Goal: Task Accomplishment & Management: Use online tool/utility

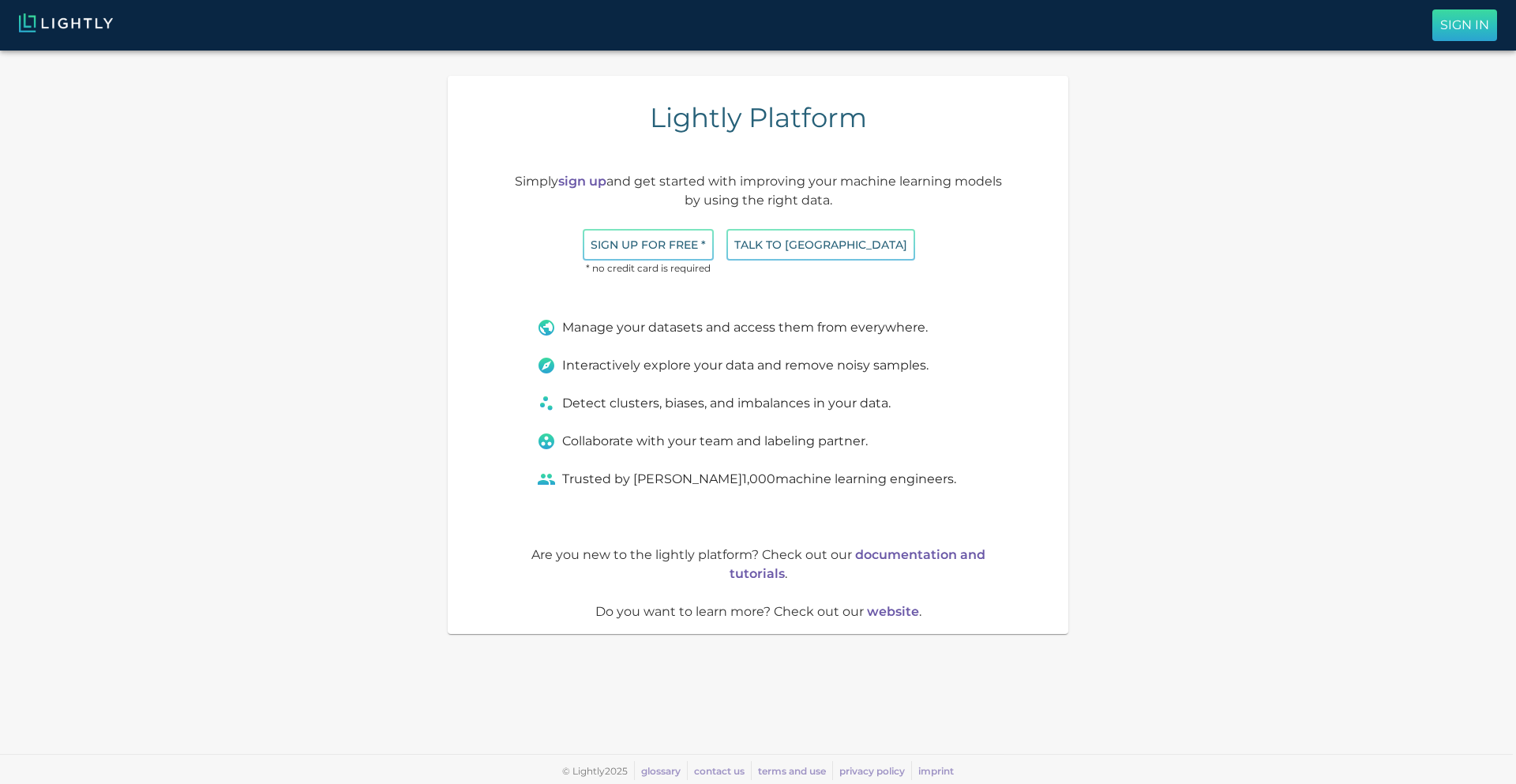
click at [1445, 25] on p "Sign In" at bounding box center [1464, 25] width 49 height 19
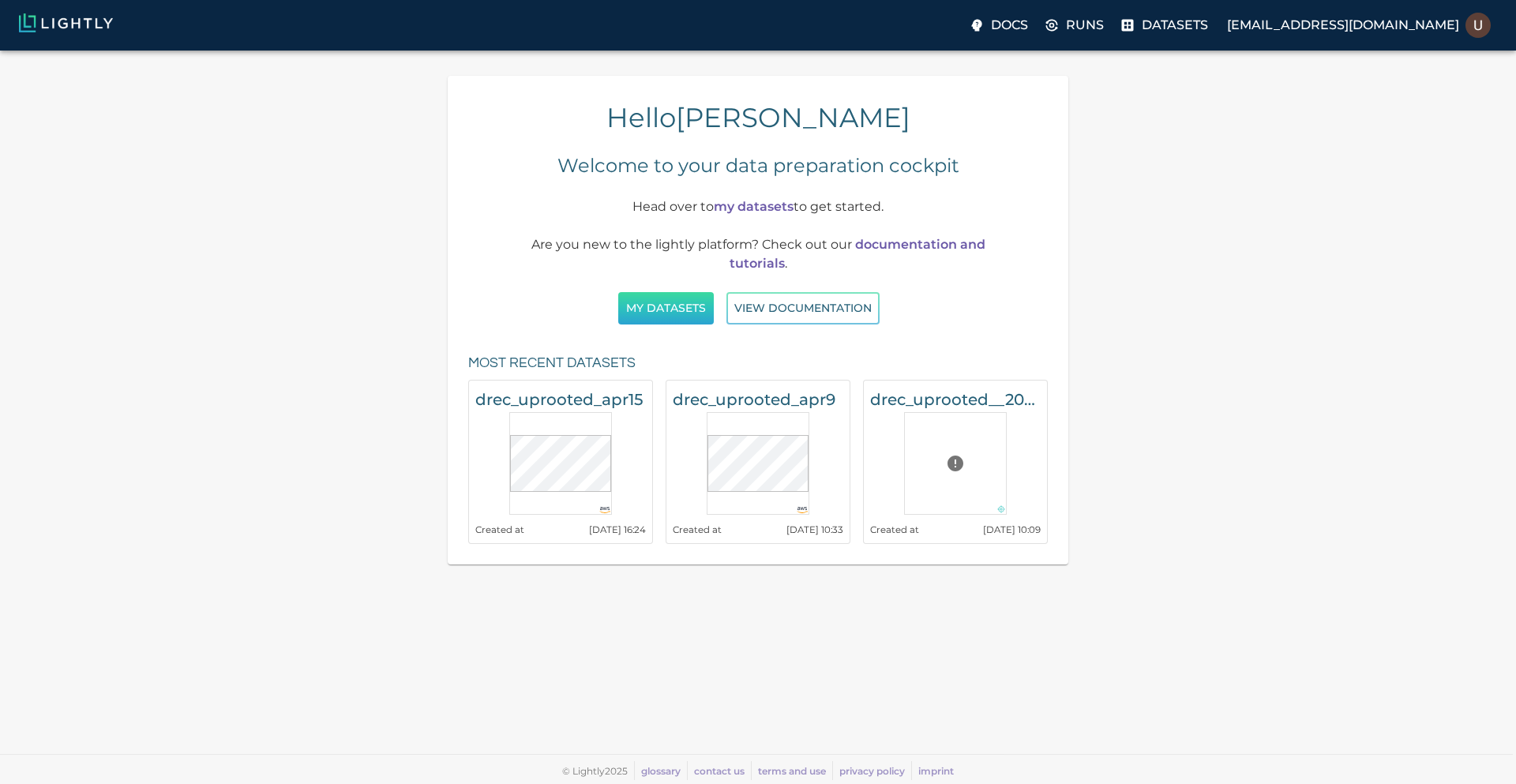
click at [686, 314] on button "My Datasets" at bounding box center [665, 309] width 96 height 33
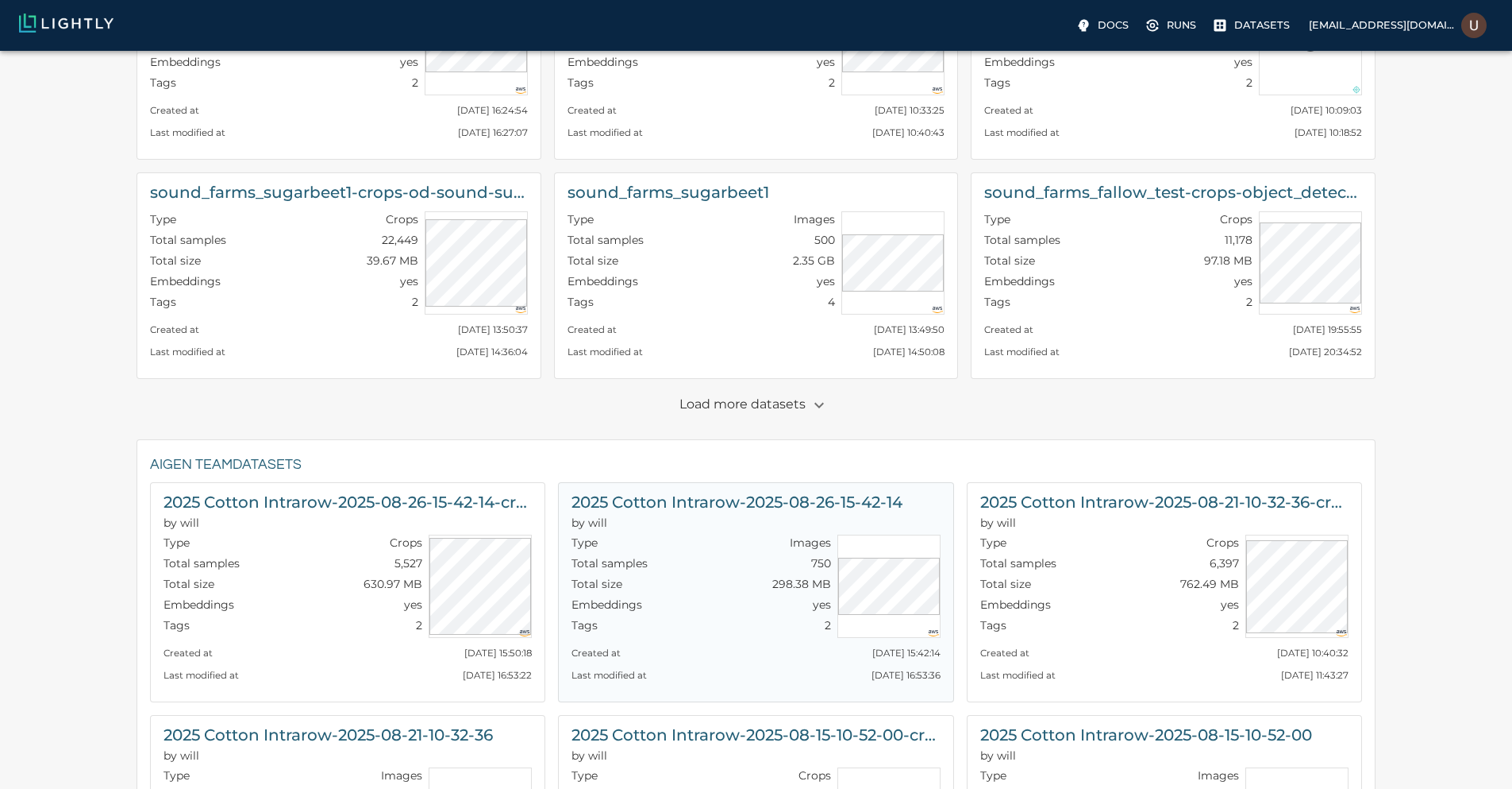
scroll to position [191, 0]
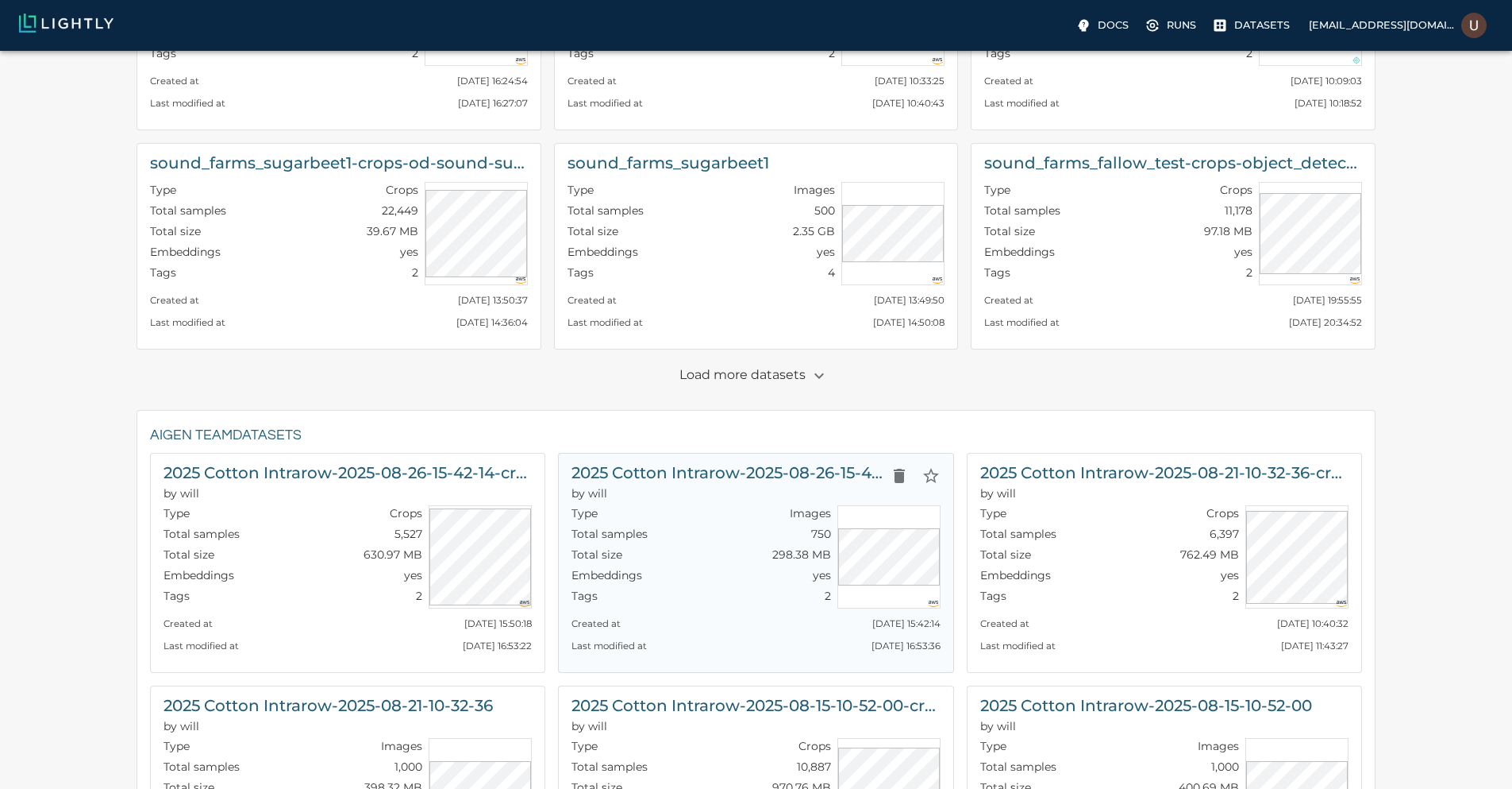
click at [719, 468] on h6 "2025 Cotton Intrarow-2025-08-26-15-42-14" at bounding box center [727, 472] width 311 height 25
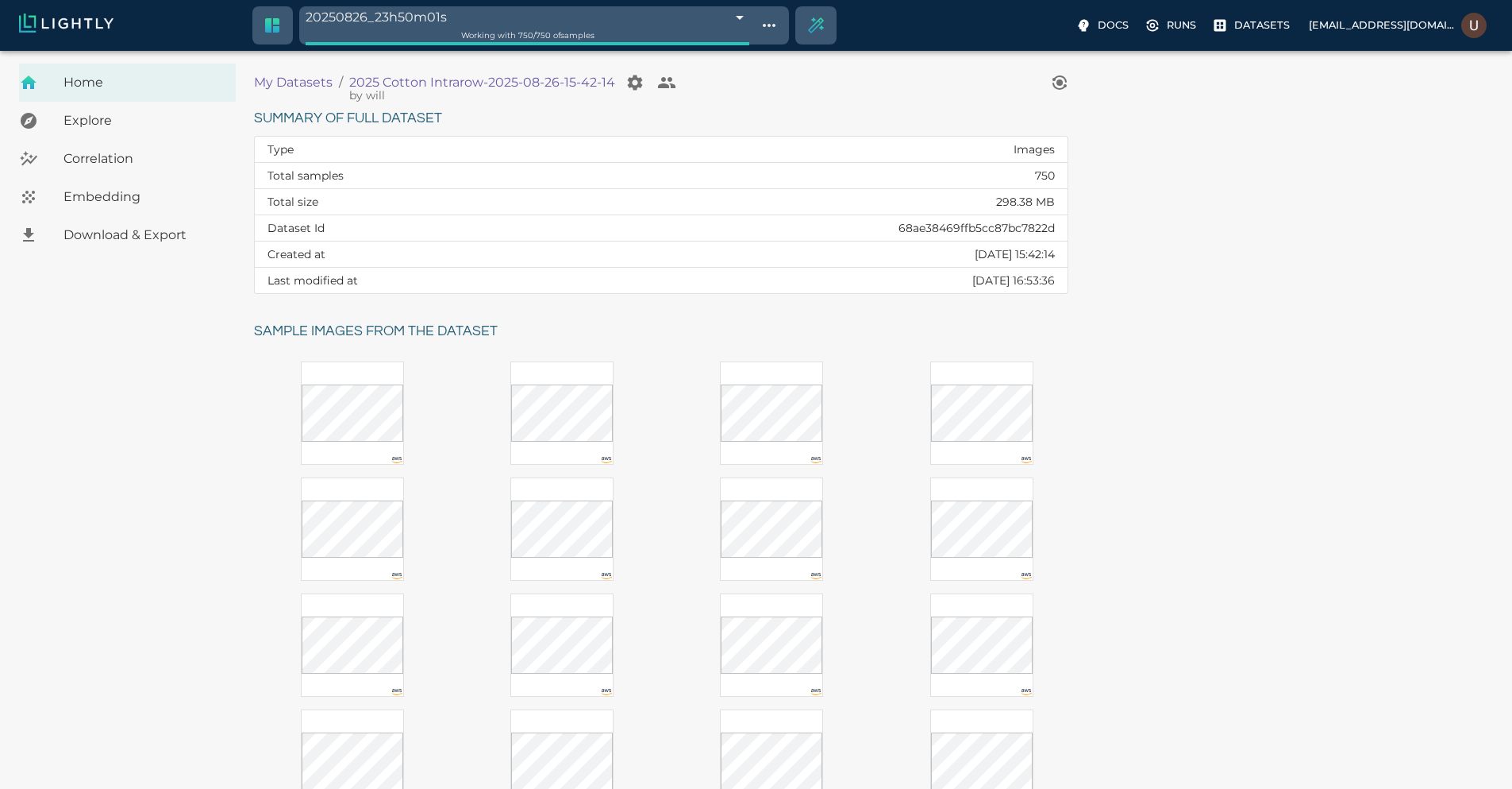
click at [134, 189] on span "Embedding" at bounding box center [143, 197] width 160 height 19
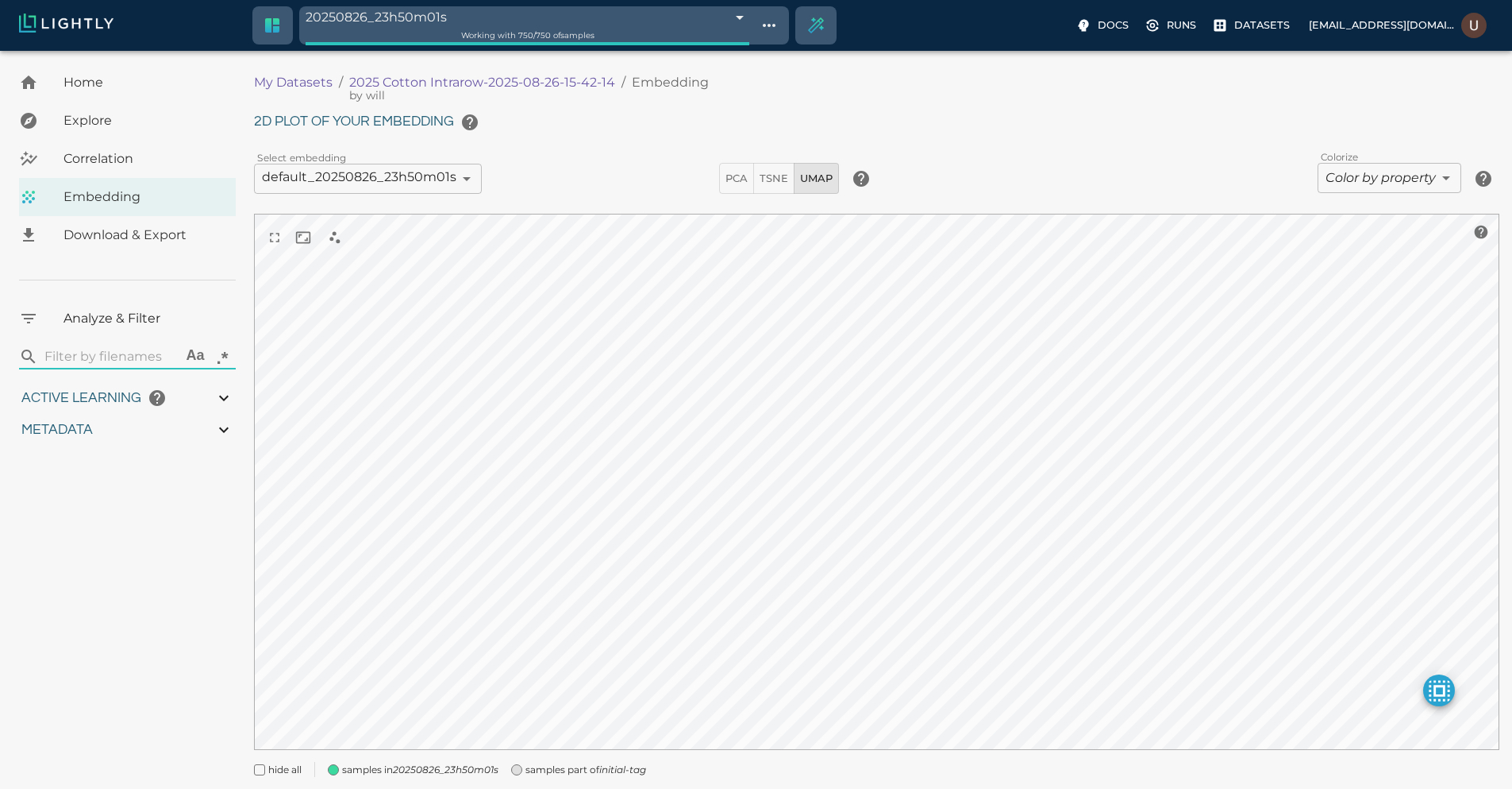
type input "0.764096395350332"
type input "3.70109639535033"
type input "19.8031406402588"
type input "73.9601406402588"
type input "0.764096395350332"
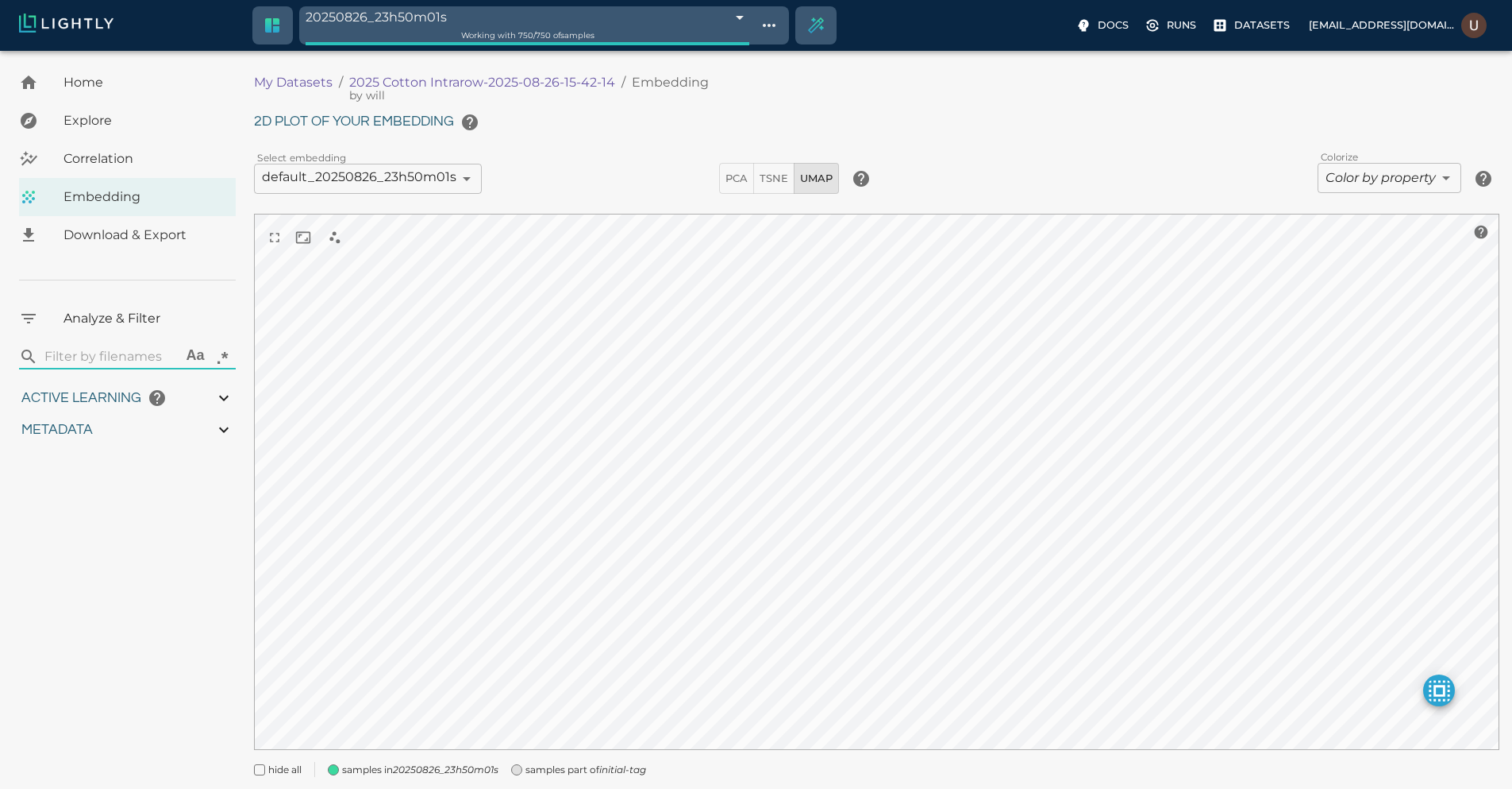
type input "3.70109639535033"
type input "19.8031406402588"
type input "73.9601406402588"
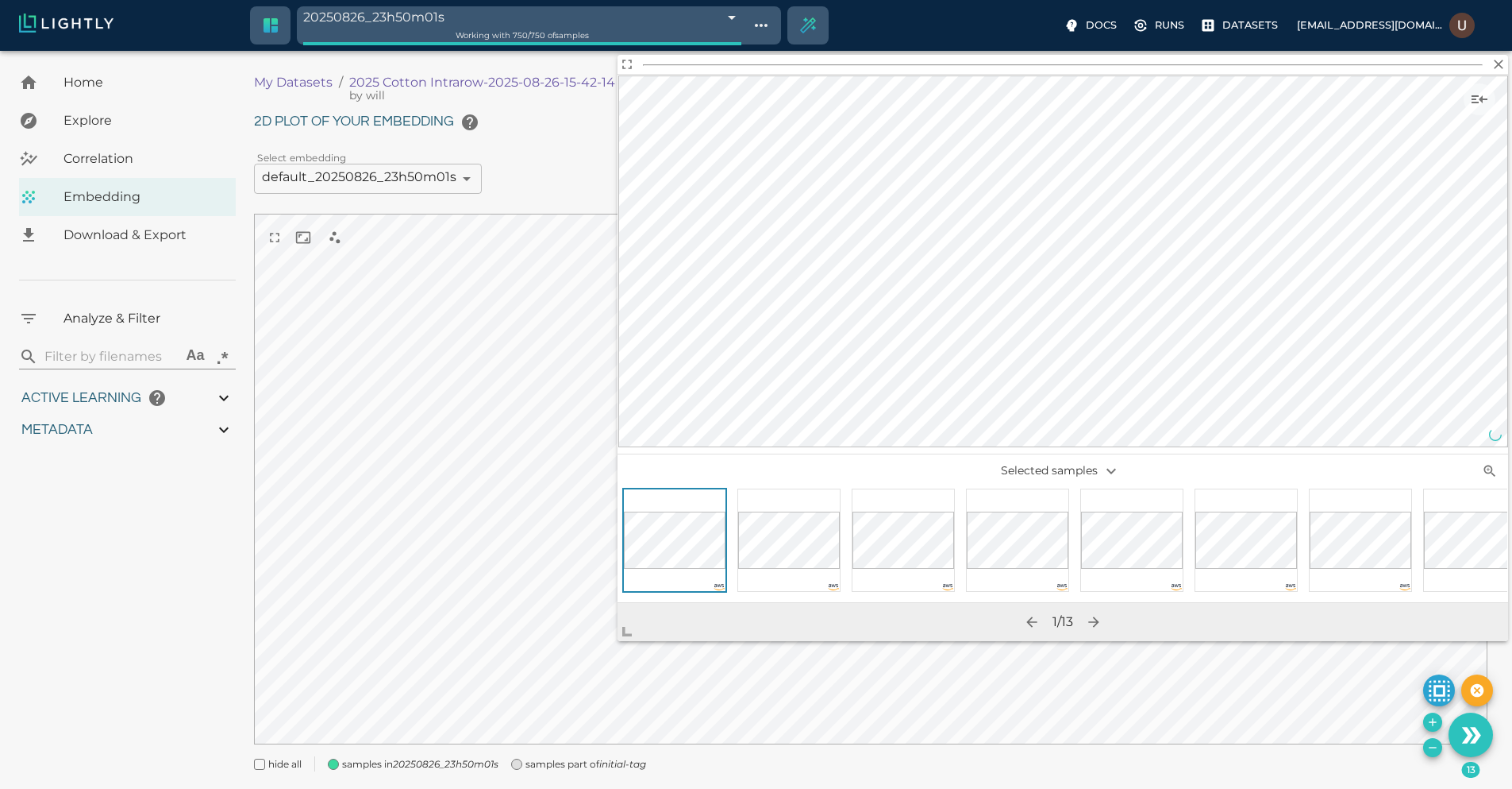
drag, startPoint x: 893, startPoint y: 523, endPoint x: 625, endPoint y: 639, distance: 292.0
click at [625, 639] on span at bounding box center [633, 625] width 32 height 32
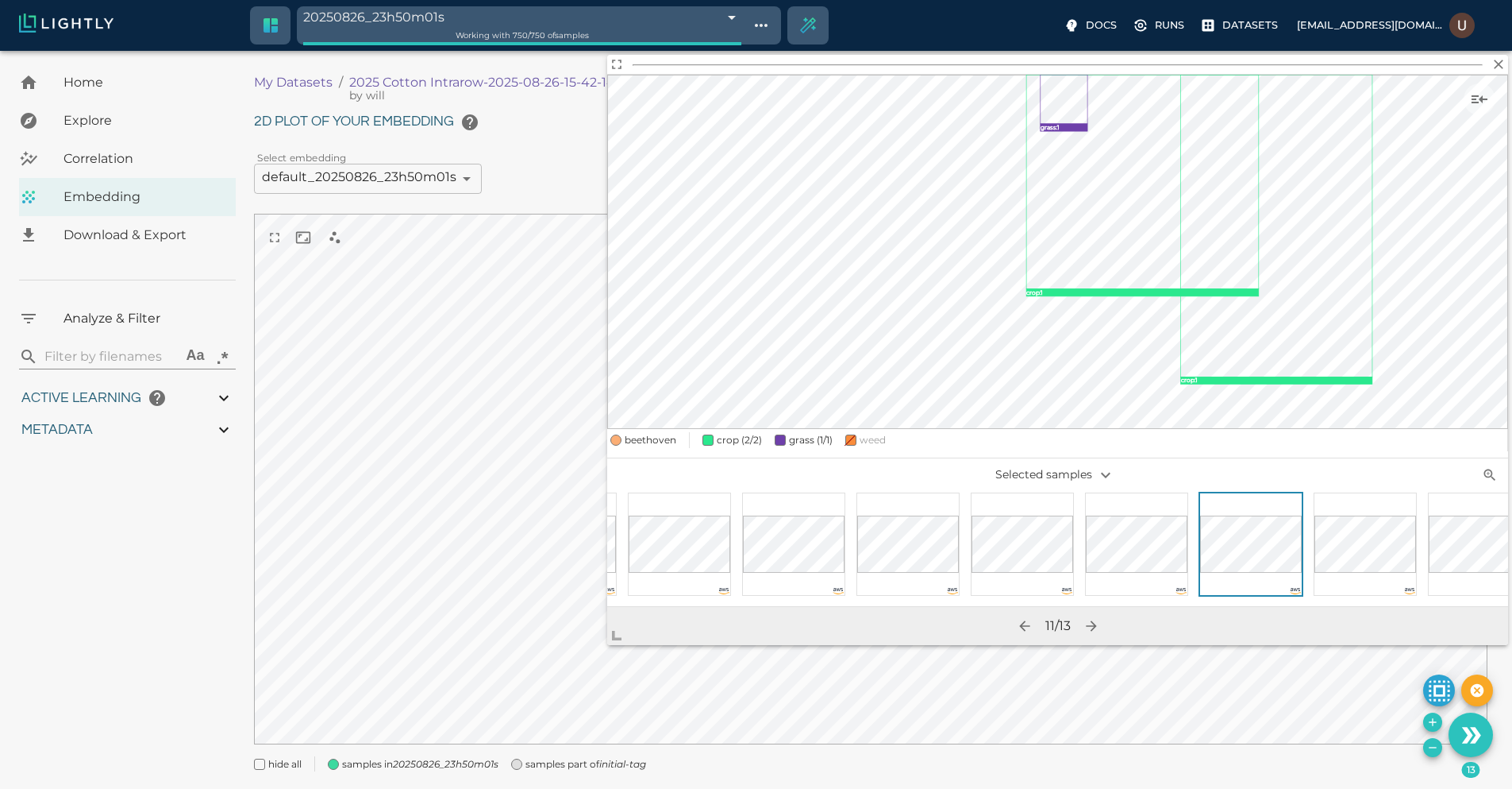
scroll to position [0, 585]
click at [1502, 71] on icon "button" at bounding box center [1498, 64] width 16 height 16
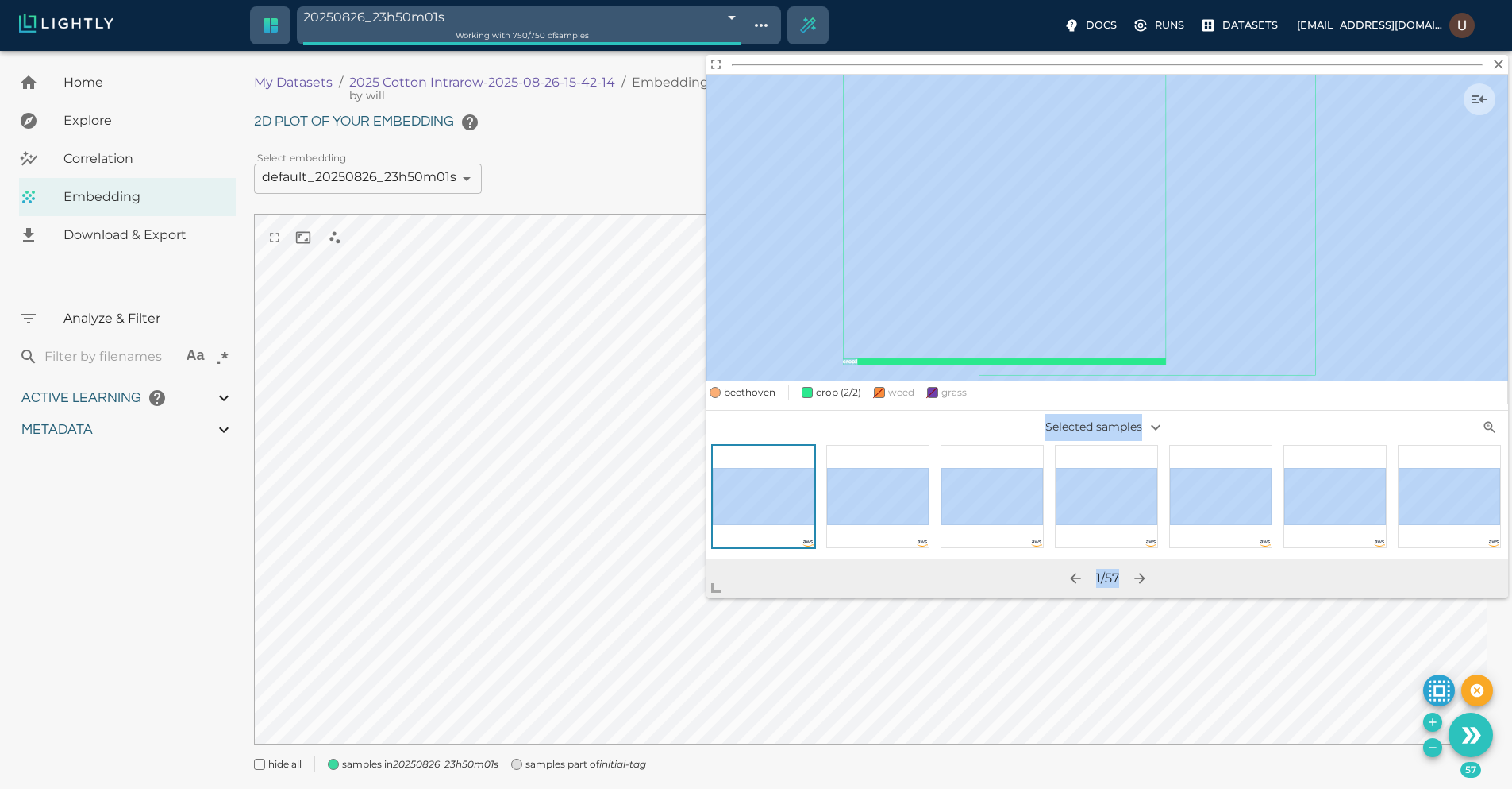
click at [642, 621] on body "20250826_23h50m01s 68ae48292a381143b0bdf8b2 Working with 750 / 750 of samples D…" at bounding box center [756, 440] width 1512 height 778
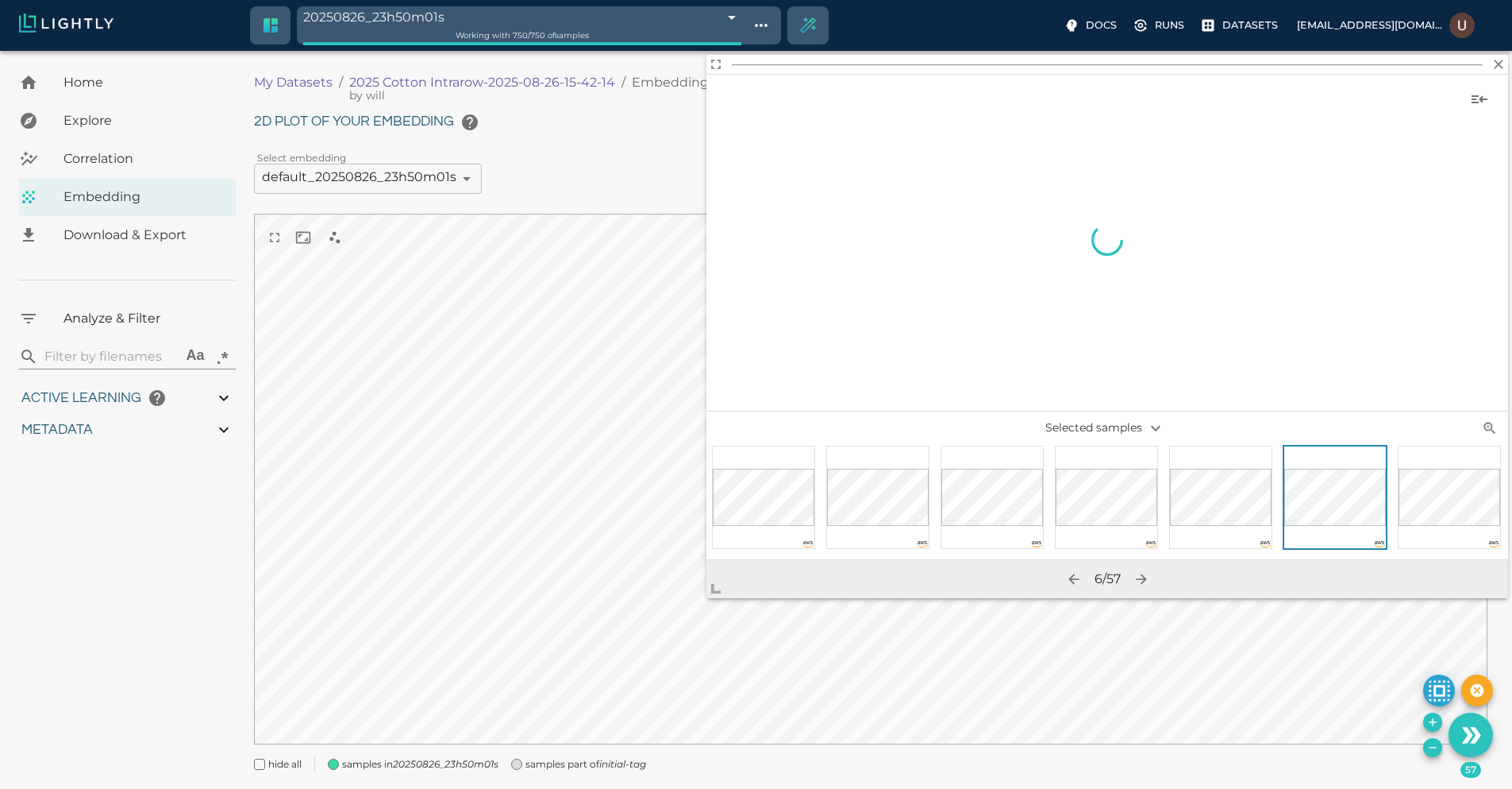
click at [1134, 567] on div at bounding box center [1141, 579] width 29 height 29
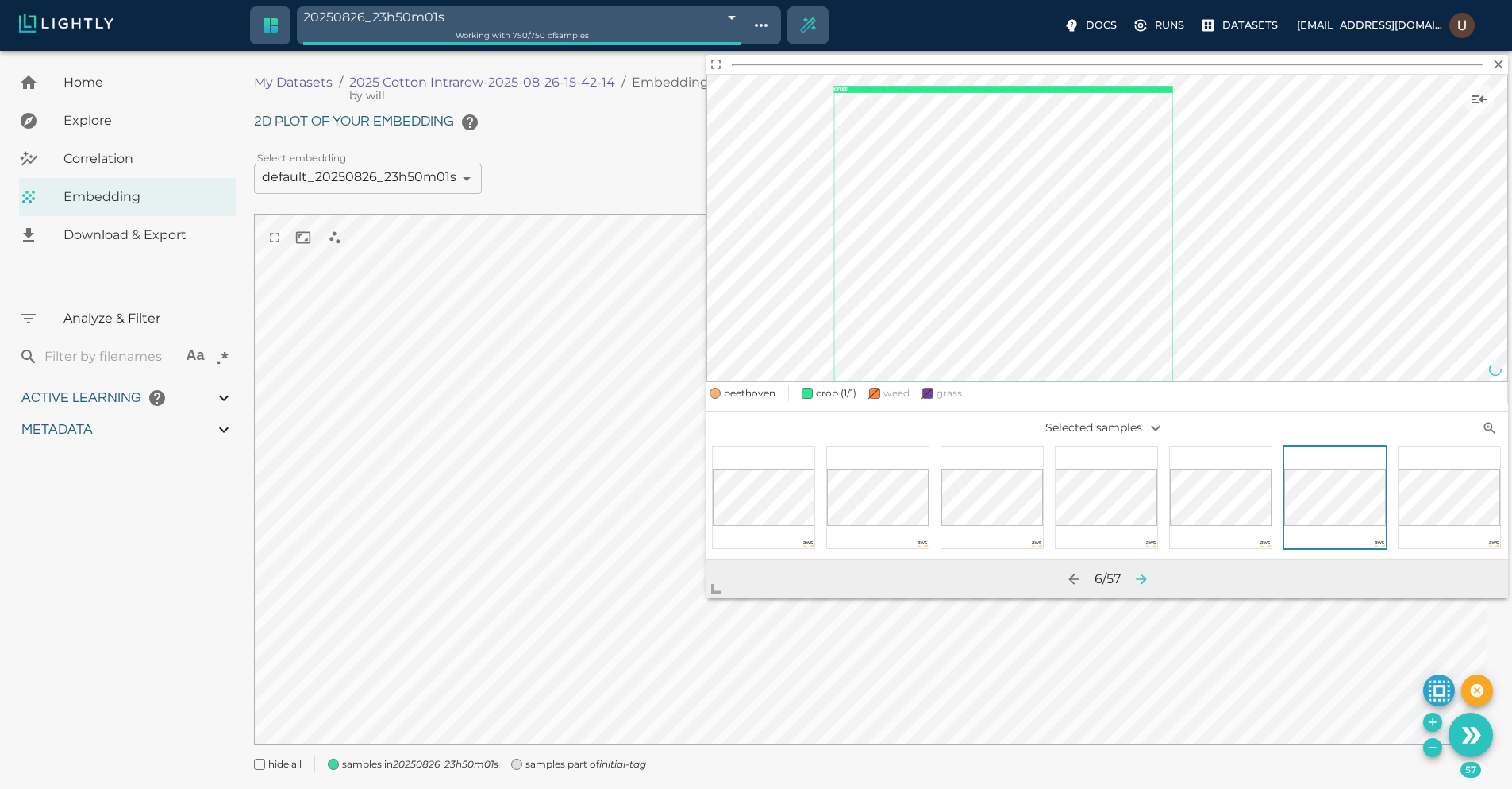
click at [1136, 571] on button "button" at bounding box center [1141, 579] width 29 height 29
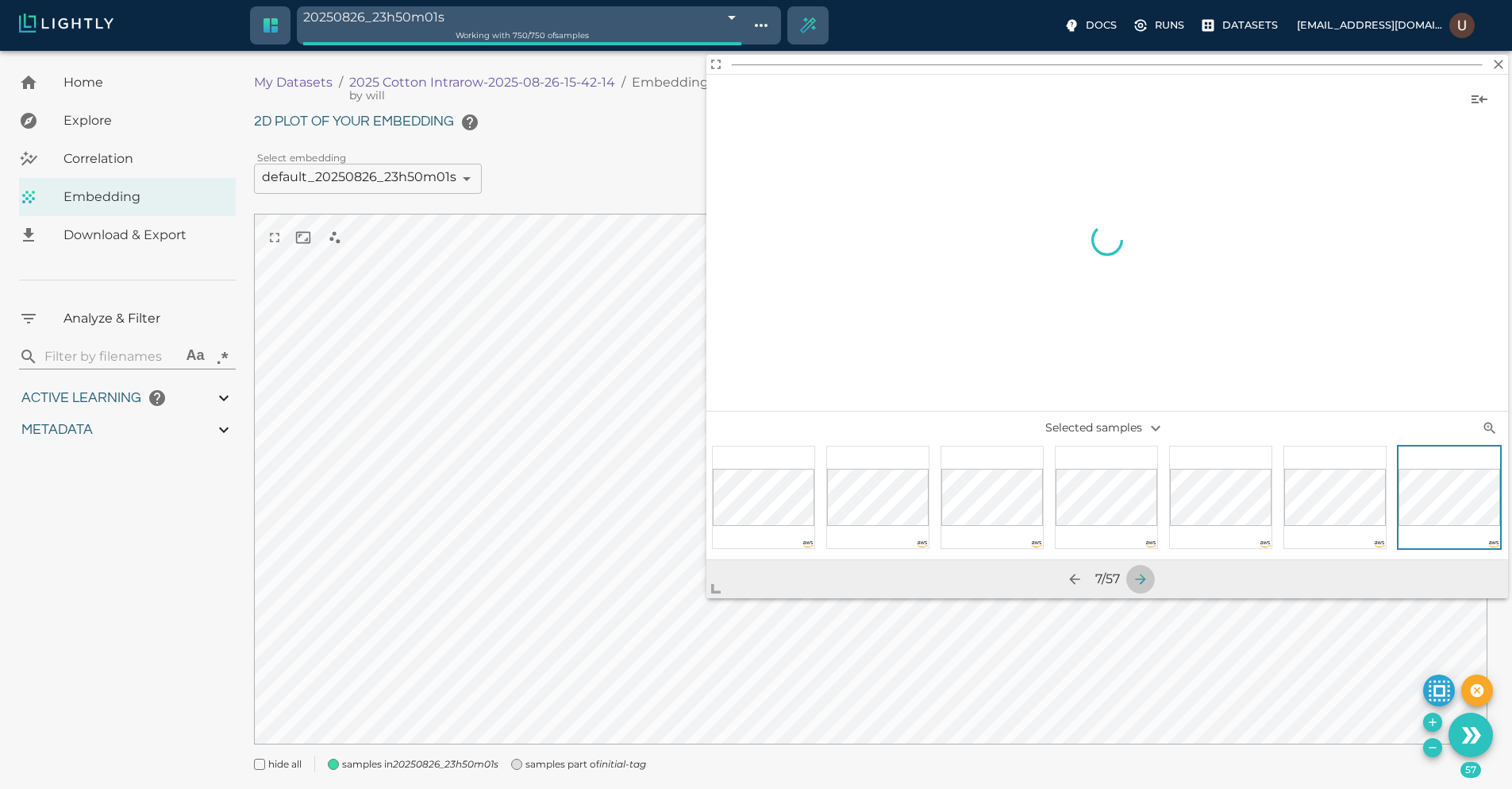
click at [1141, 575] on icon "button" at bounding box center [1141, 579] width 16 height 16
click at [1141, 575] on icon "button" at bounding box center [1142, 579] width 16 height 16
click at [1141, 575] on icon "button" at bounding box center [1143, 579] width 16 height 16
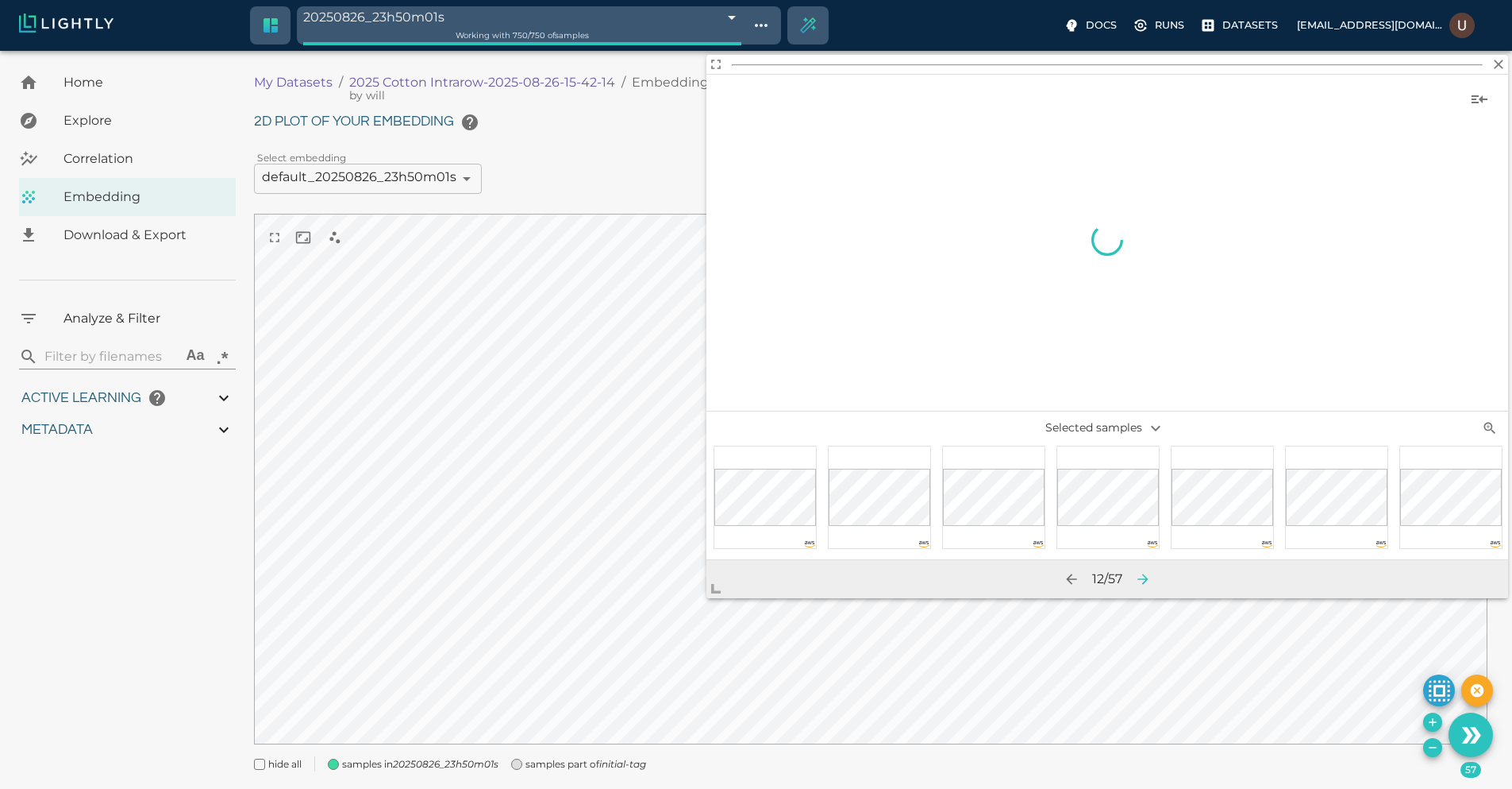
scroll to position [0, 570]
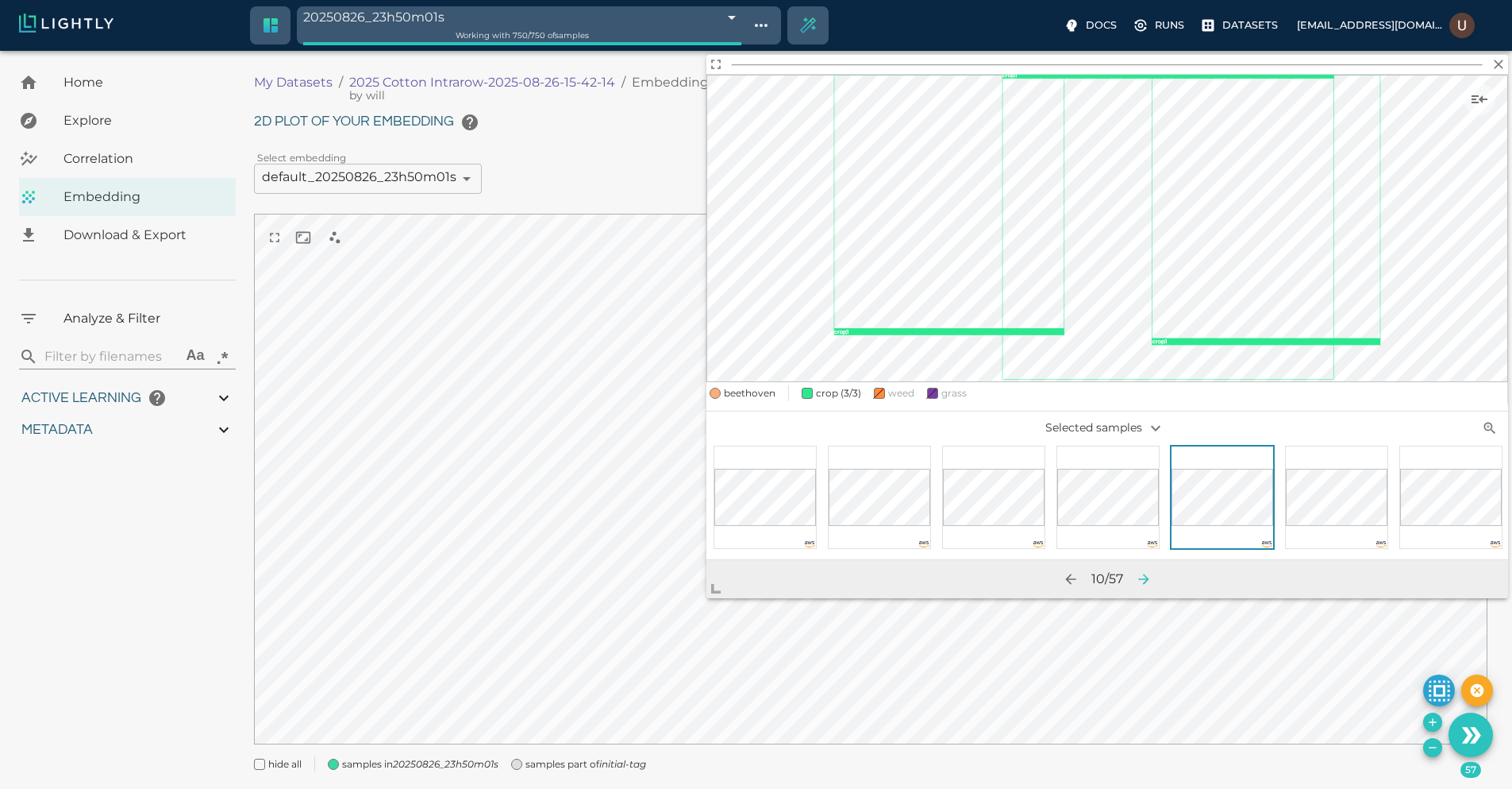
click at [1145, 578] on icon "button" at bounding box center [1143, 579] width 16 height 16
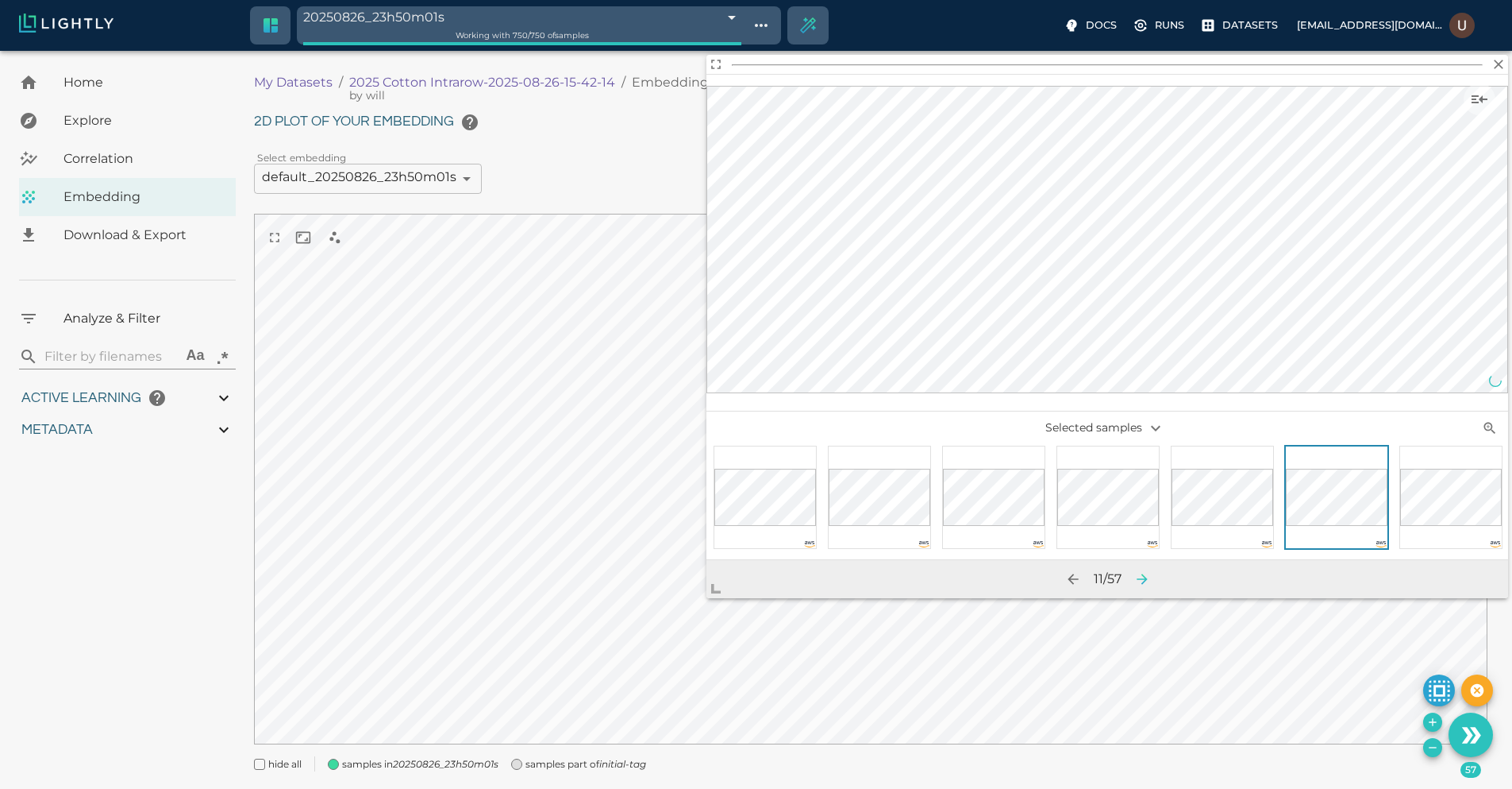
click at [1145, 578] on icon "button" at bounding box center [1142, 579] width 16 height 16
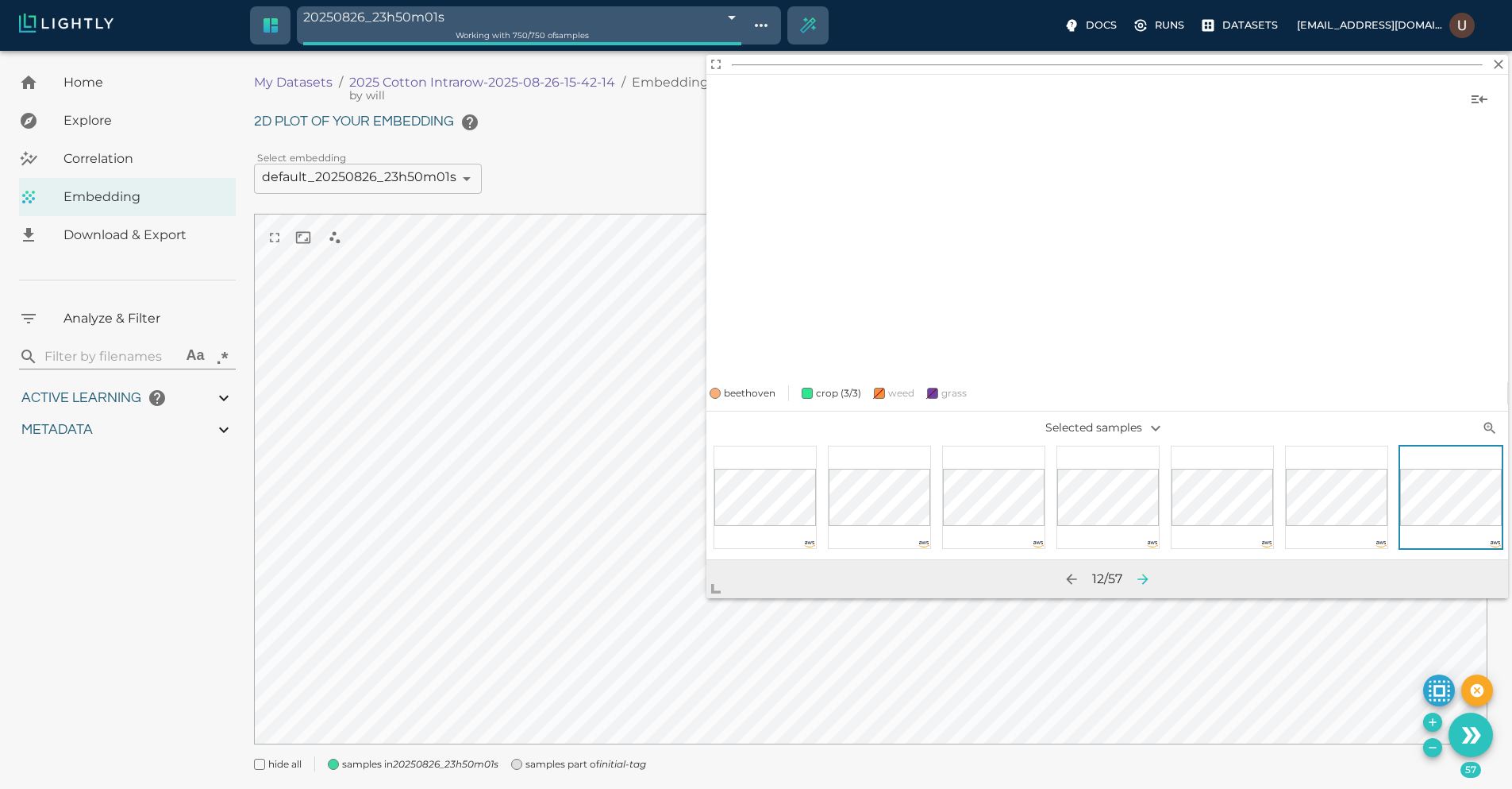
click at [1145, 578] on icon "button" at bounding box center [1143, 579] width 16 height 16
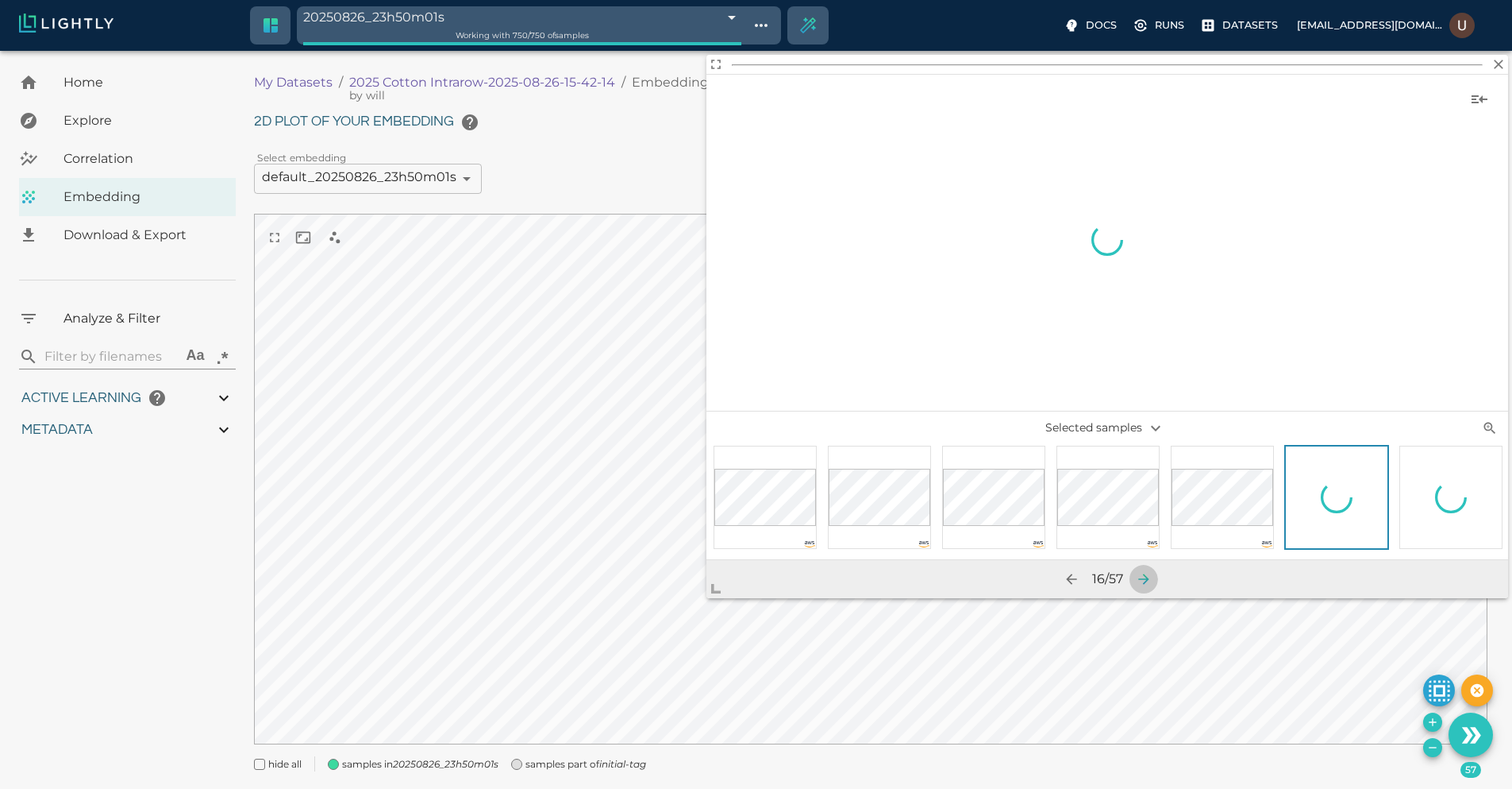
click at [1145, 578] on icon "button" at bounding box center [1143, 579] width 16 height 16
click at [1145, 578] on icon "button" at bounding box center [1145, 579] width 16 height 16
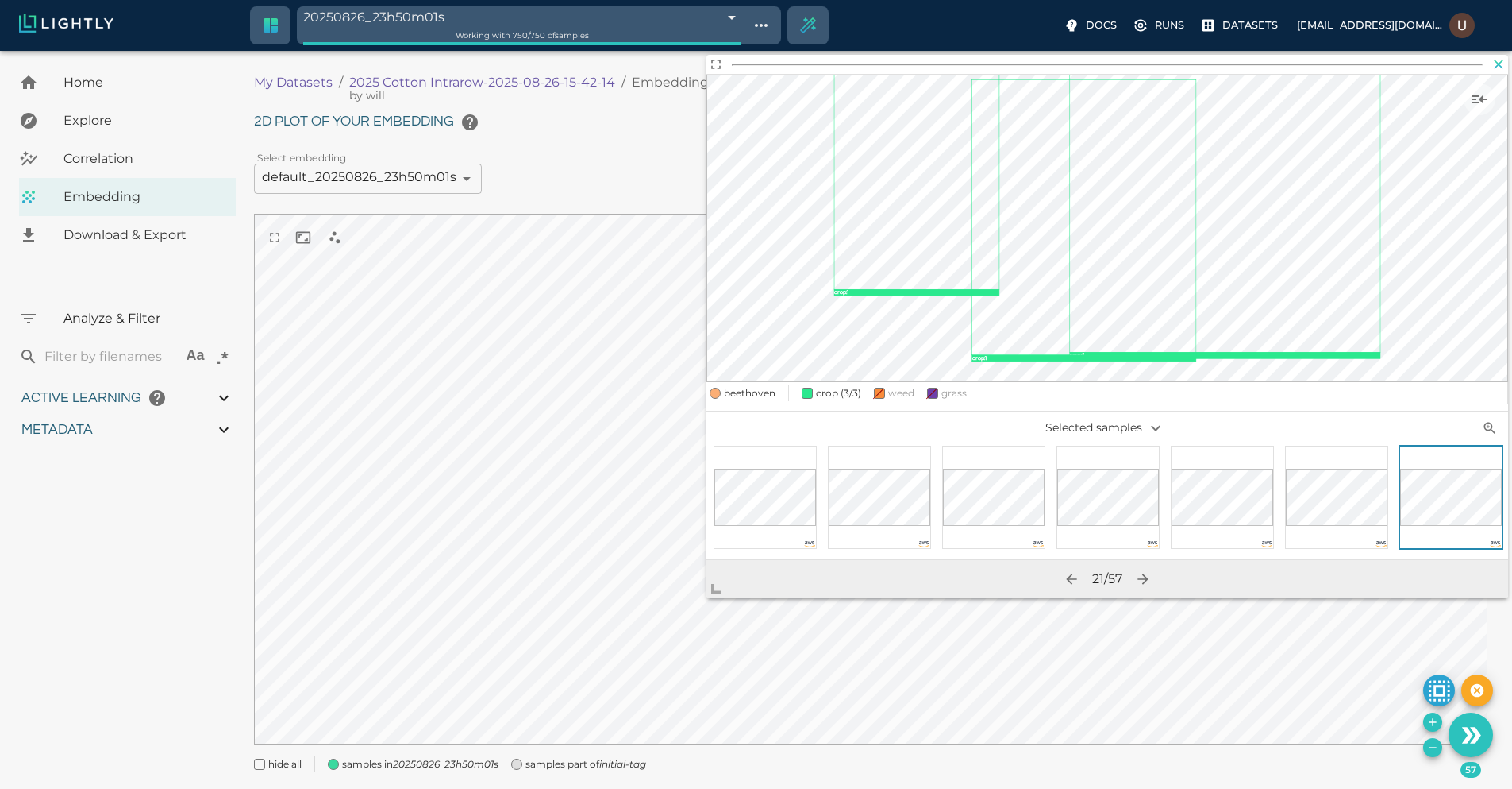
click at [1501, 67] on icon "button" at bounding box center [1499, 64] width 10 height 10
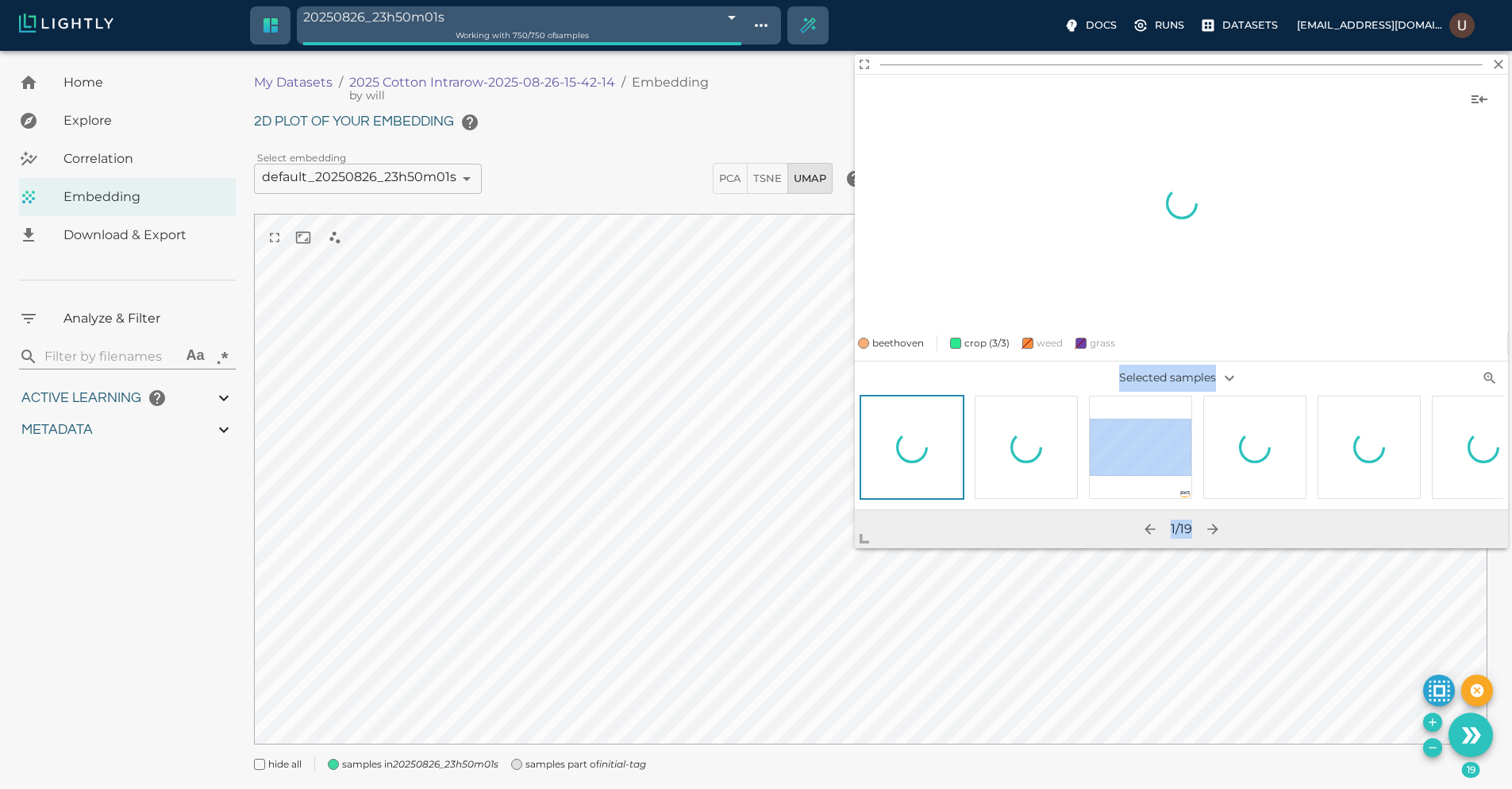
click at [671, 671] on body "20250826_23h50m01s 68ae48292a381143b0bdf8b2 Working with 750 / 750 of samples D…" at bounding box center [756, 440] width 1512 height 778
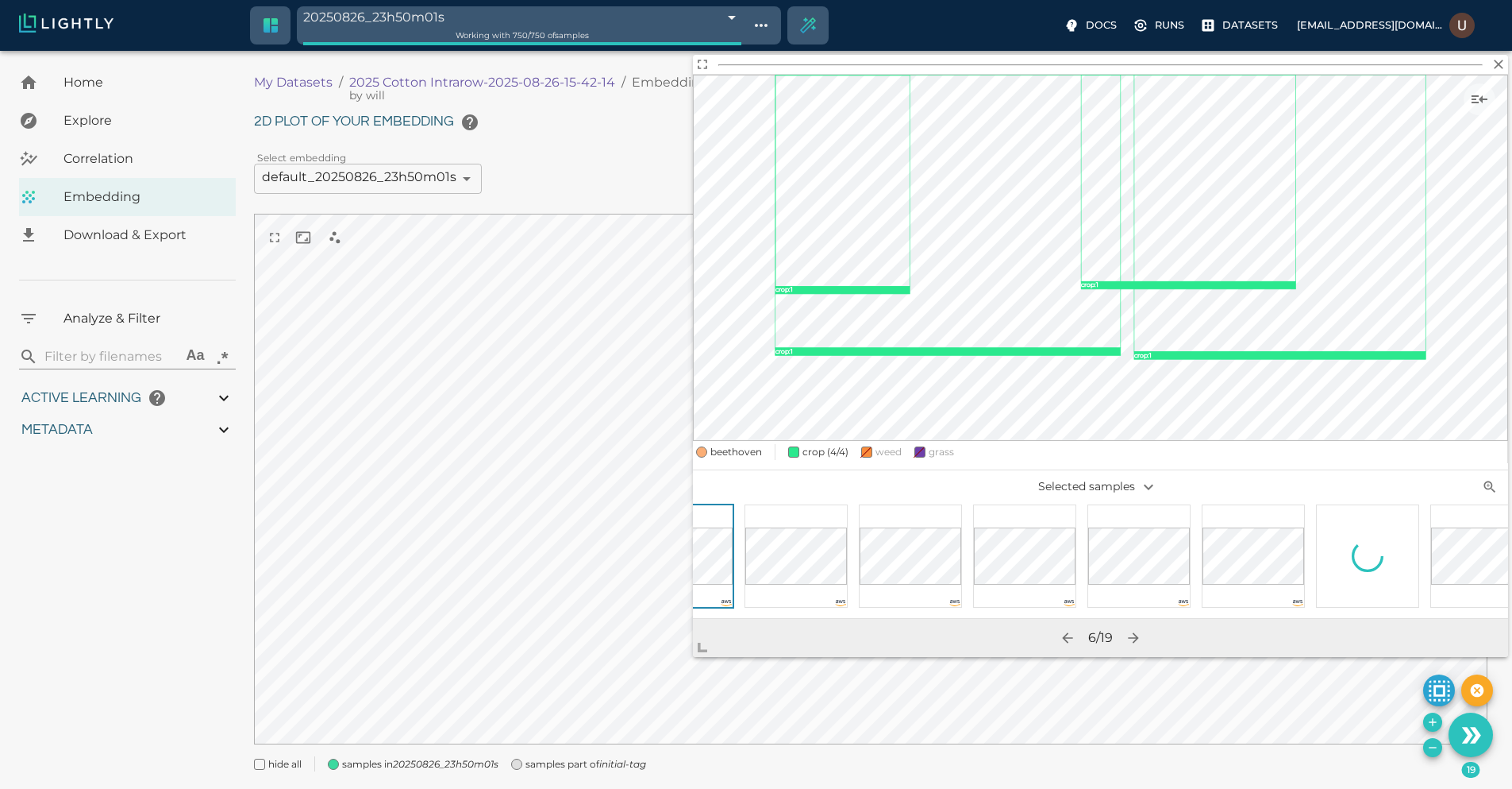
scroll to position [0, 712]
click at [1077, 591] on div at bounding box center [1066, 556] width 103 height 103
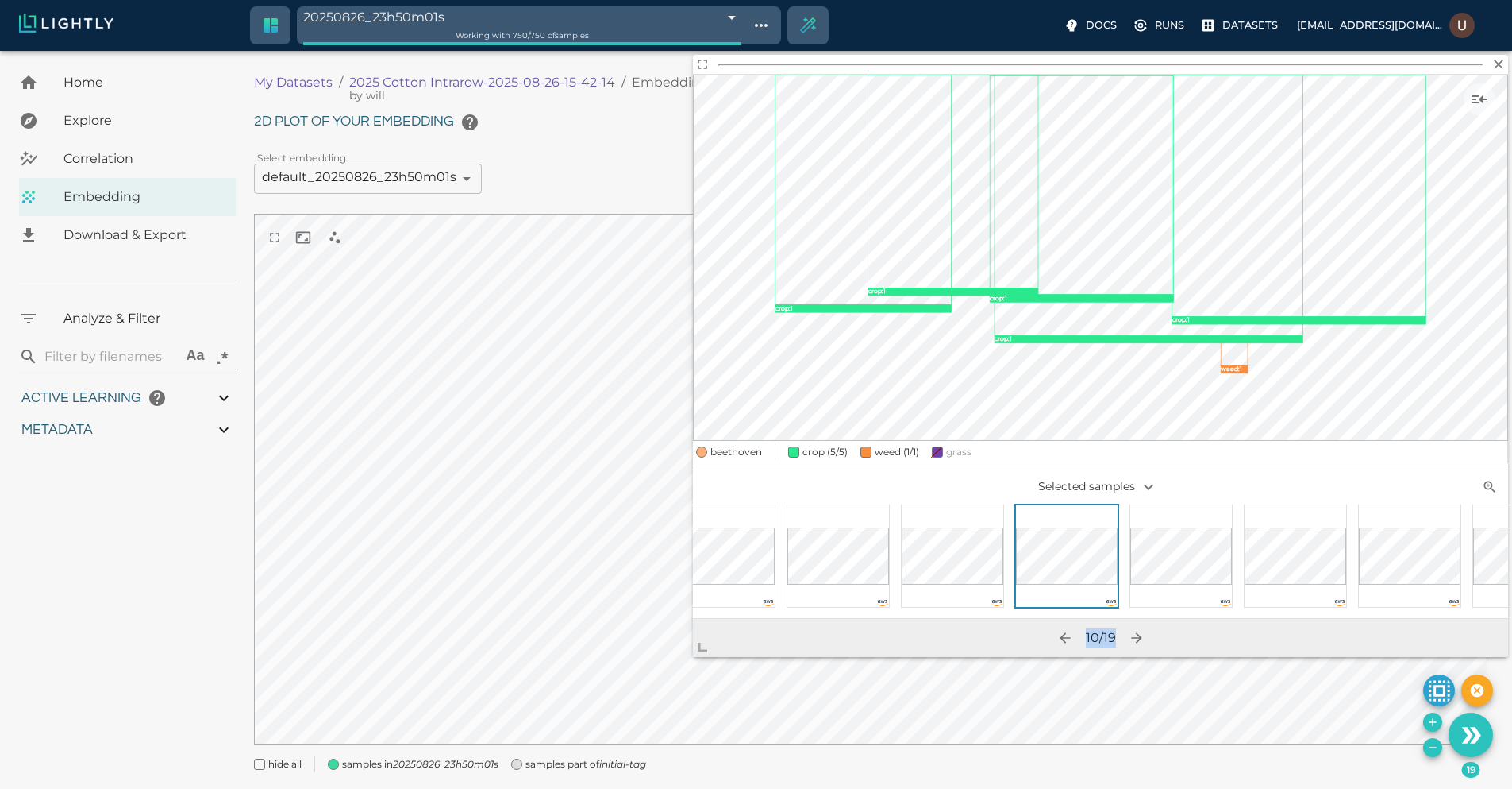
drag, startPoint x: 1083, startPoint y: 619, endPoint x: 1207, endPoint y: 621, distance: 124.0
click at [1207, 621] on div "10 / 19" at bounding box center [1101, 638] width 815 height 38
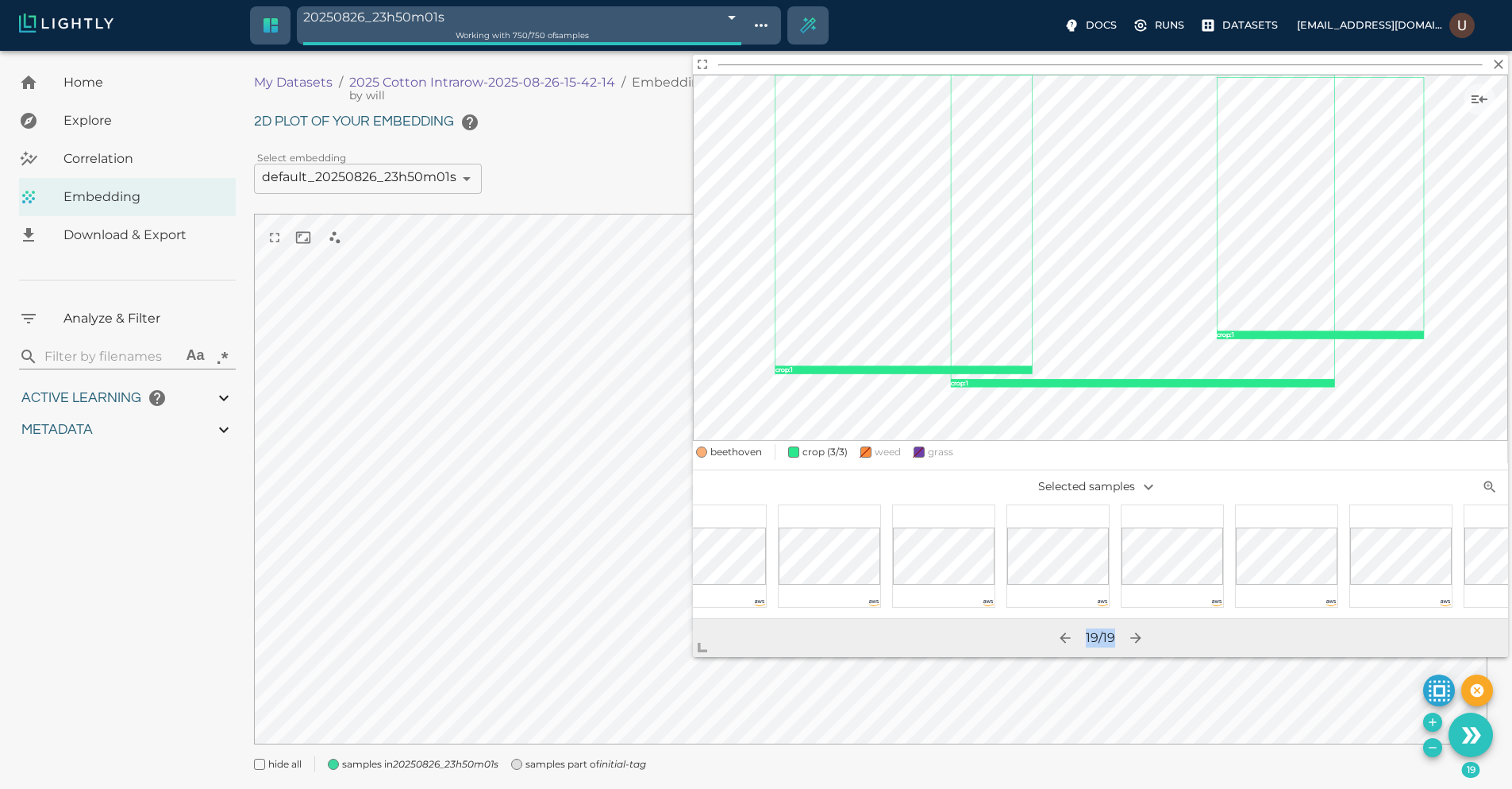
scroll to position [0, 717]
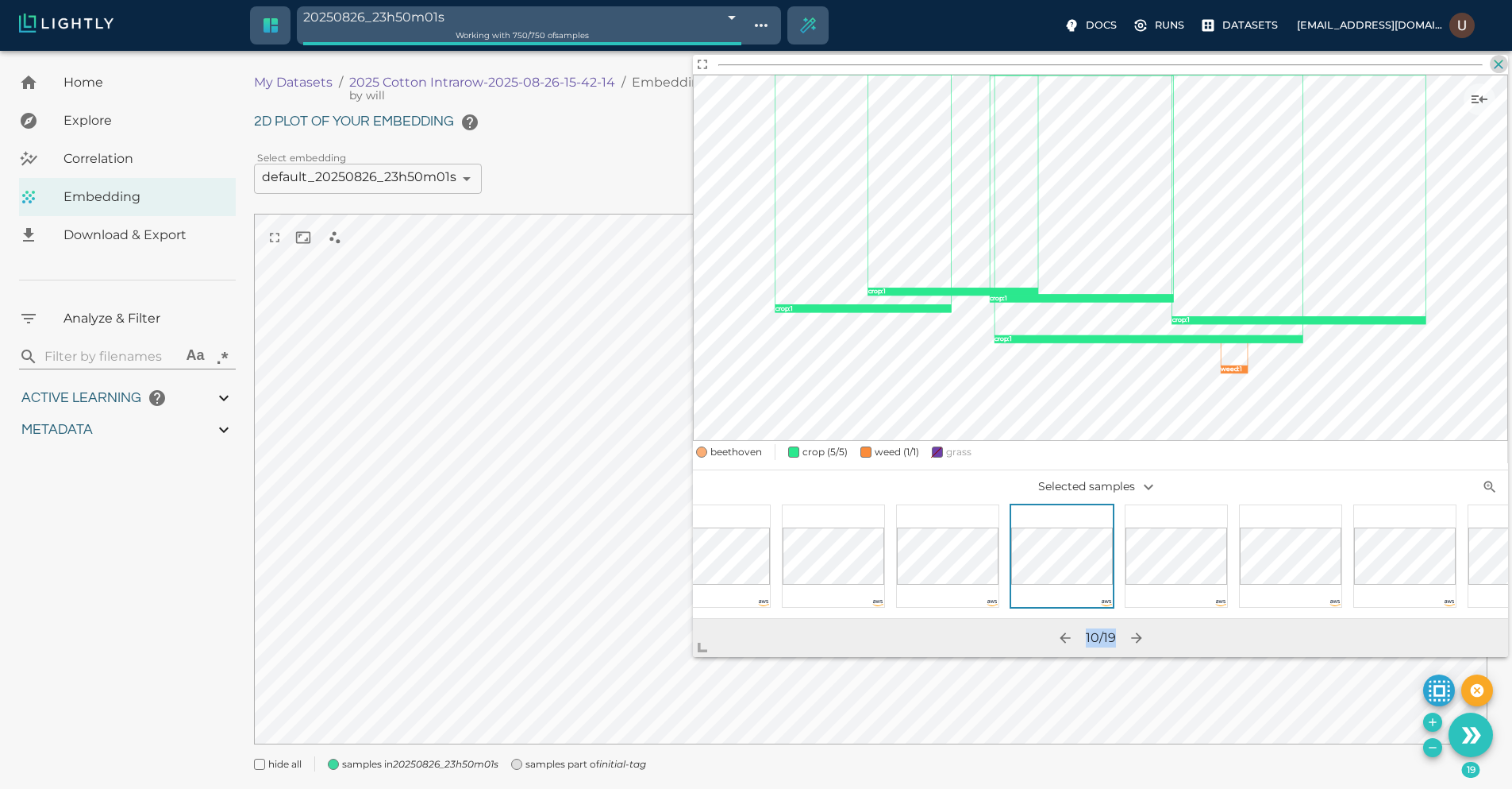
click at [1498, 63] on icon "button" at bounding box center [1499, 64] width 10 height 10
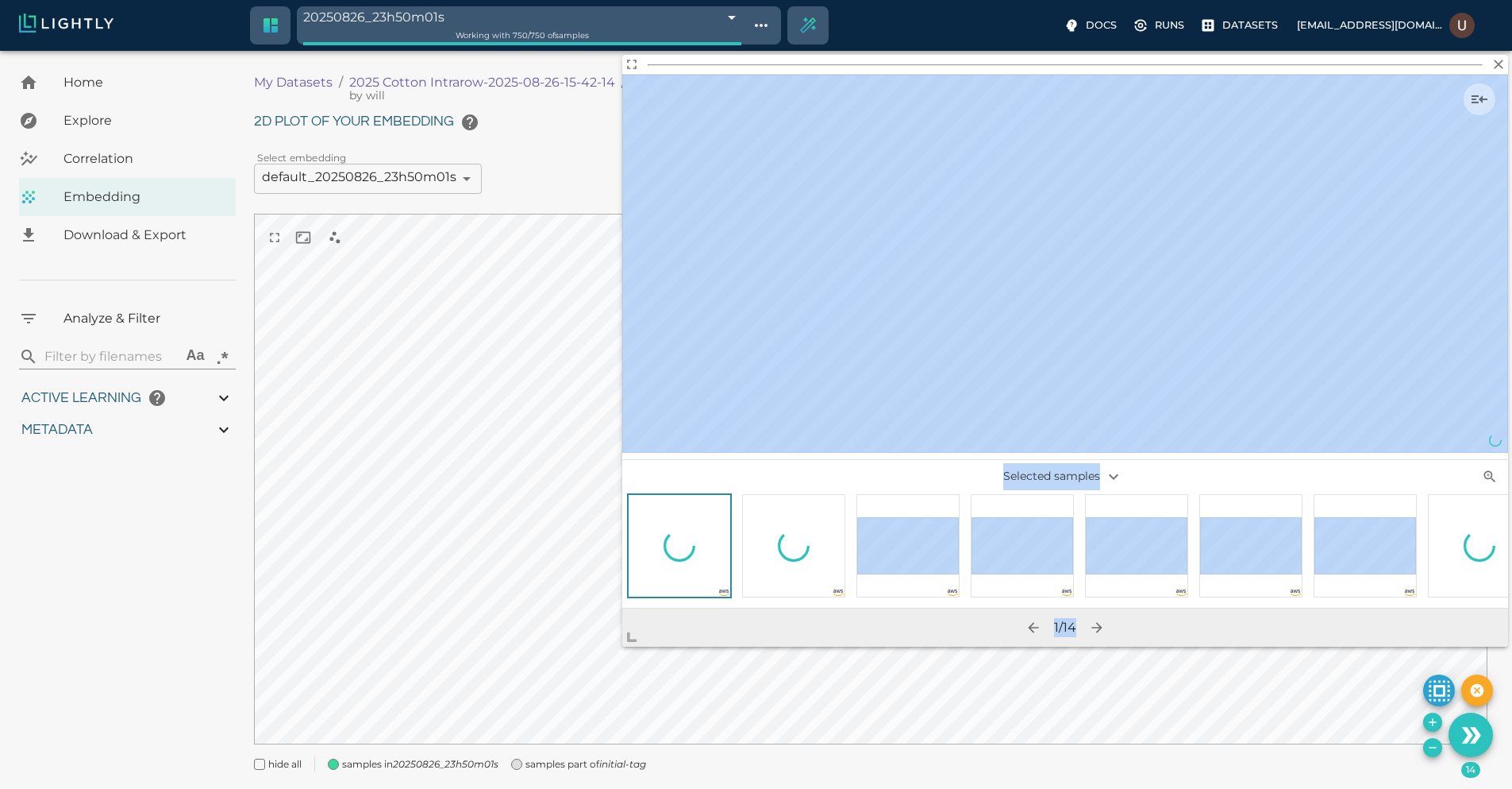
click at [538, 660] on body "20250826_23h50m01s 68ae48292a381143b0bdf8b2 Working with 750 / 750 of samples D…" at bounding box center [756, 440] width 1512 height 778
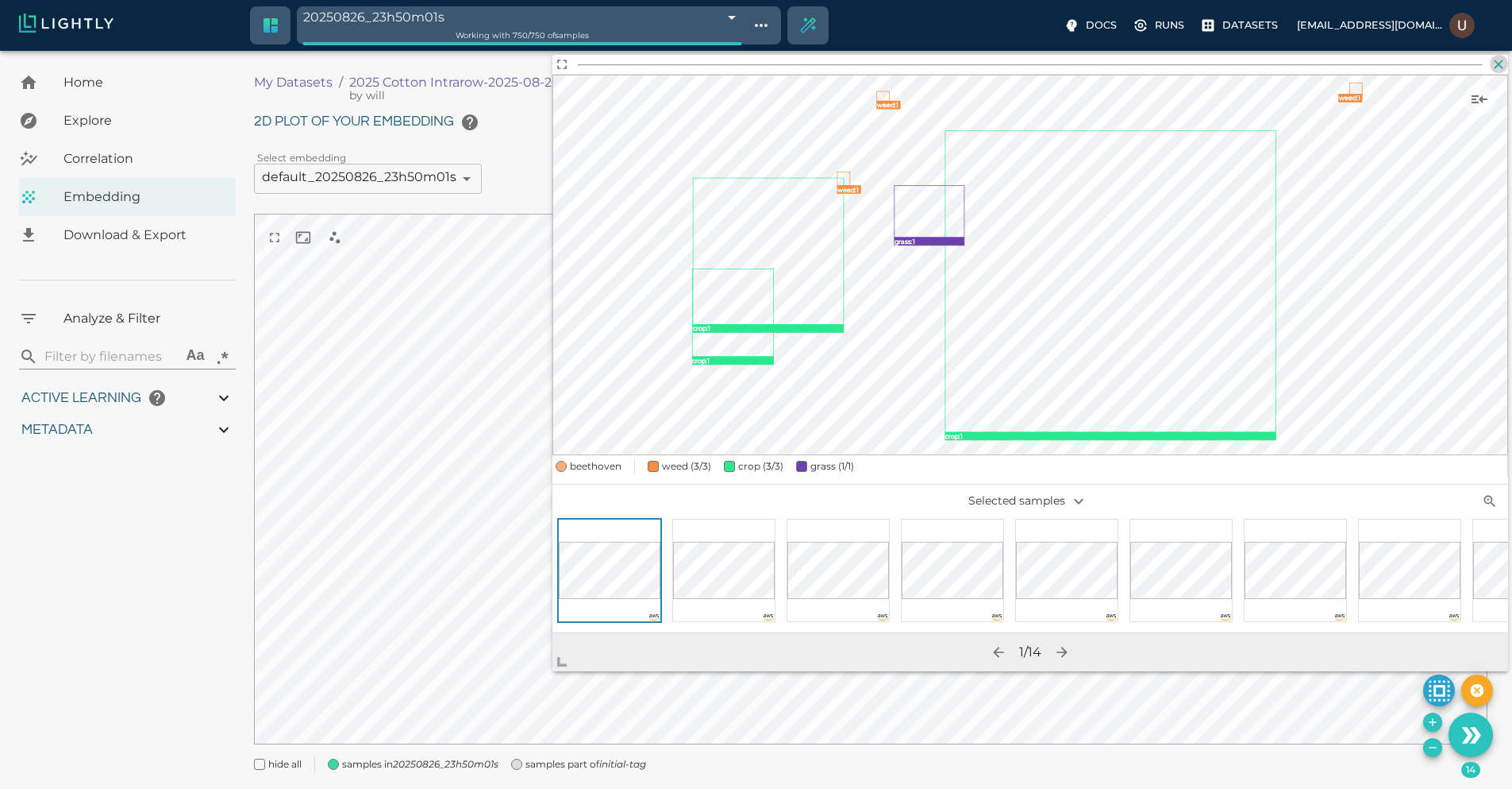
click at [1500, 62] on icon "button" at bounding box center [1499, 64] width 10 height 10
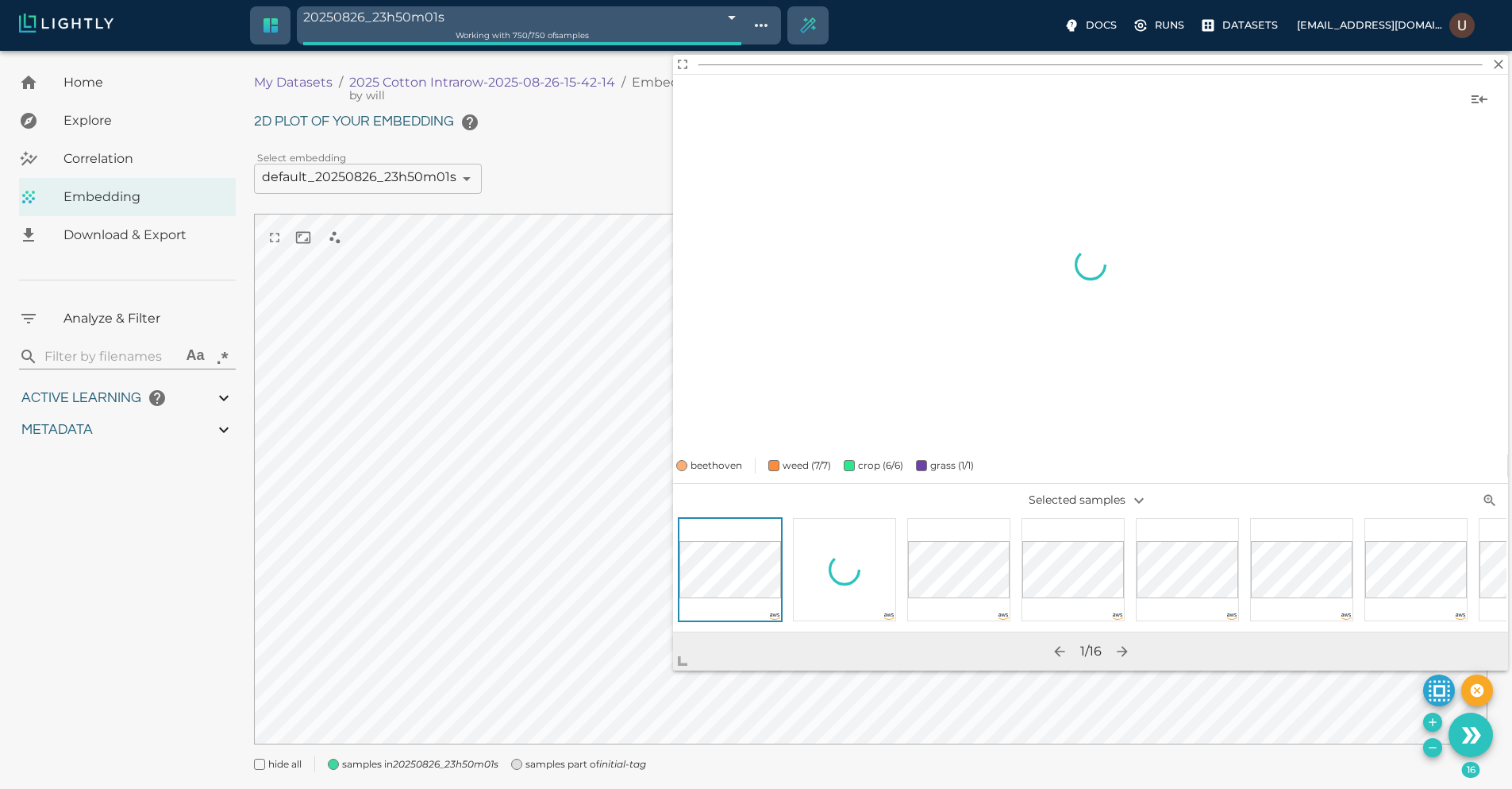
click at [657, 687] on body "20250826_23h50m01s 68ae48292a381143b0bdf8b2 Working with 750 / 750 of samples D…" at bounding box center [756, 440] width 1512 height 778
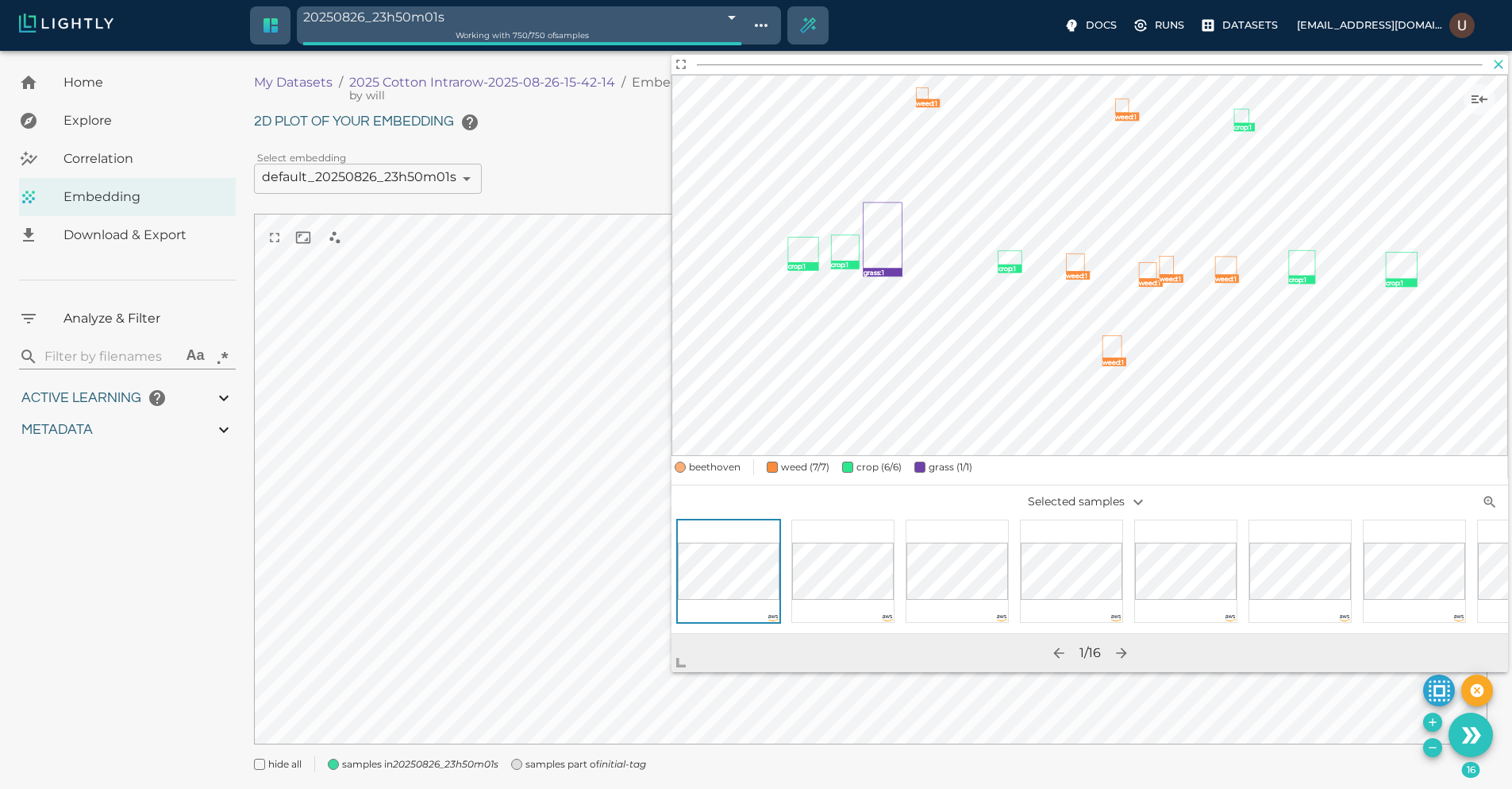
click at [1495, 69] on icon "button" at bounding box center [1498, 64] width 16 height 16
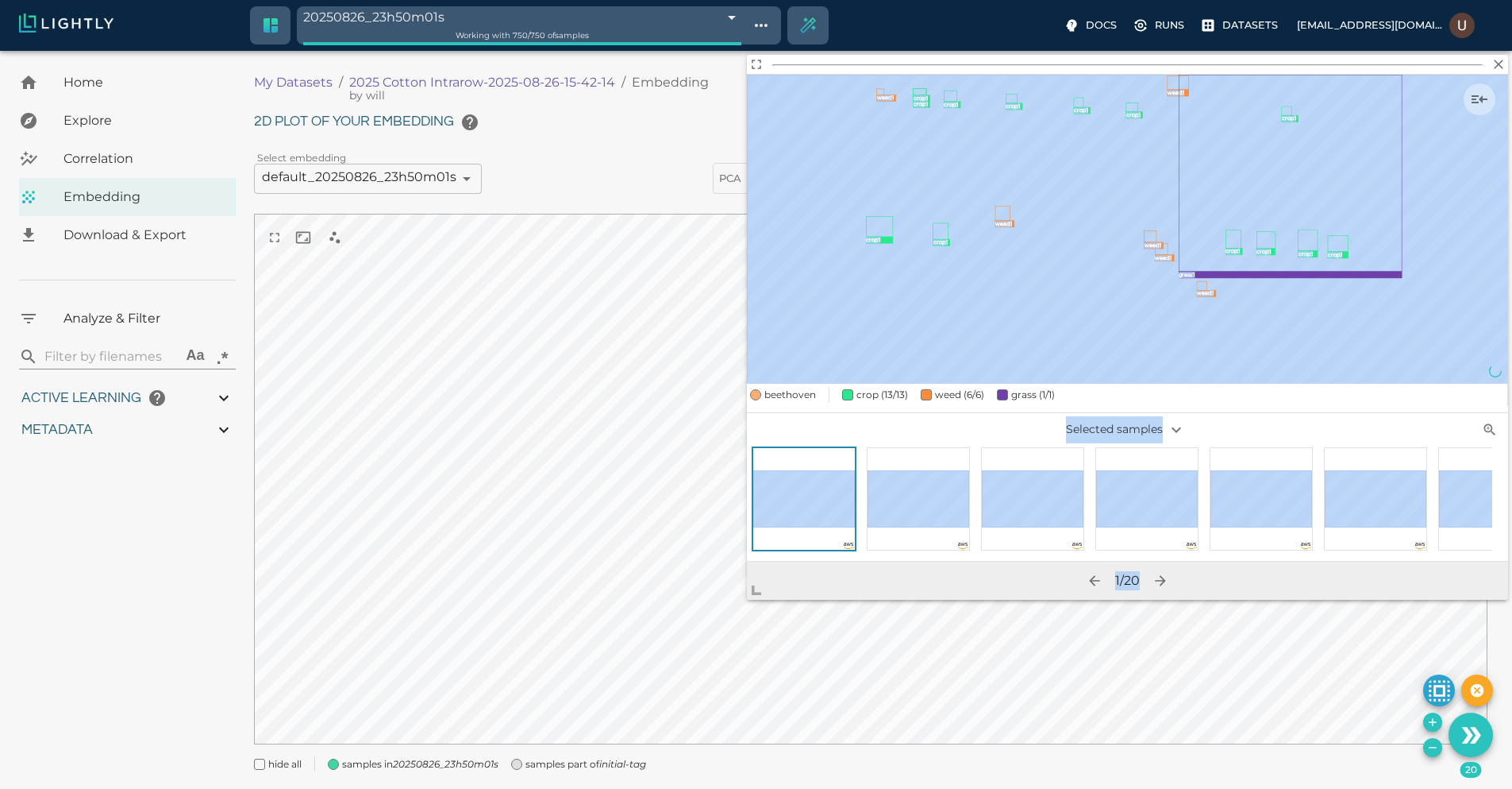
click at [584, 677] on body "20250826_23h50m01s 68ae48292a381143b0bdf8b2 Working with 750 / 750 of samples D…" at bounding box center [756, 440] width 1512 height 778
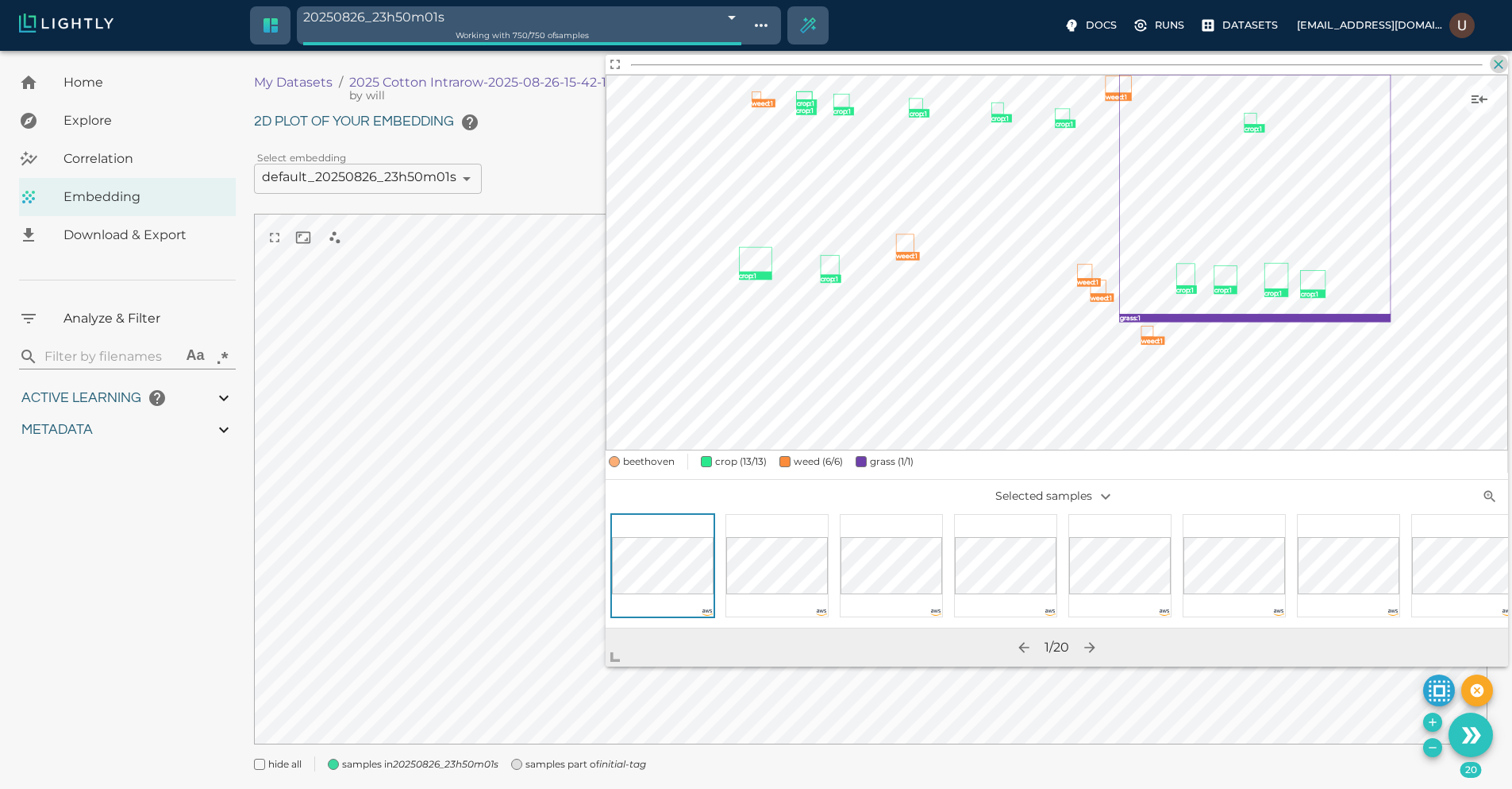
click at [1501, 69] on icon "button" at bounding box center [1498, 64] width 16 height 16
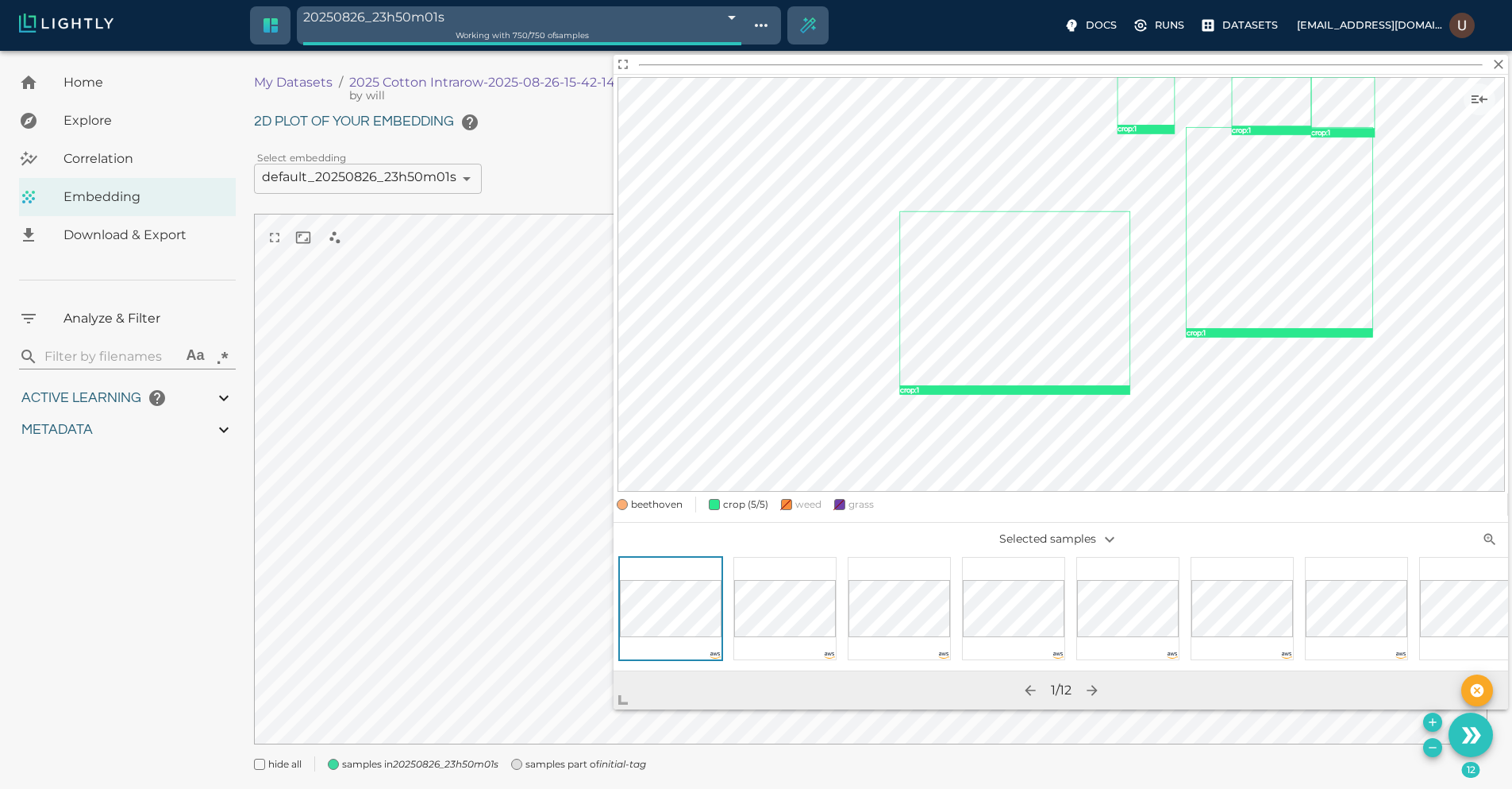
drag, startPoint x: 904, startPoint y: 513, endPoint x: 602, endPoint y: 712, distance: 361.7
click at [613, 709] on span at bounding box center [629, 694] width 32 height 32
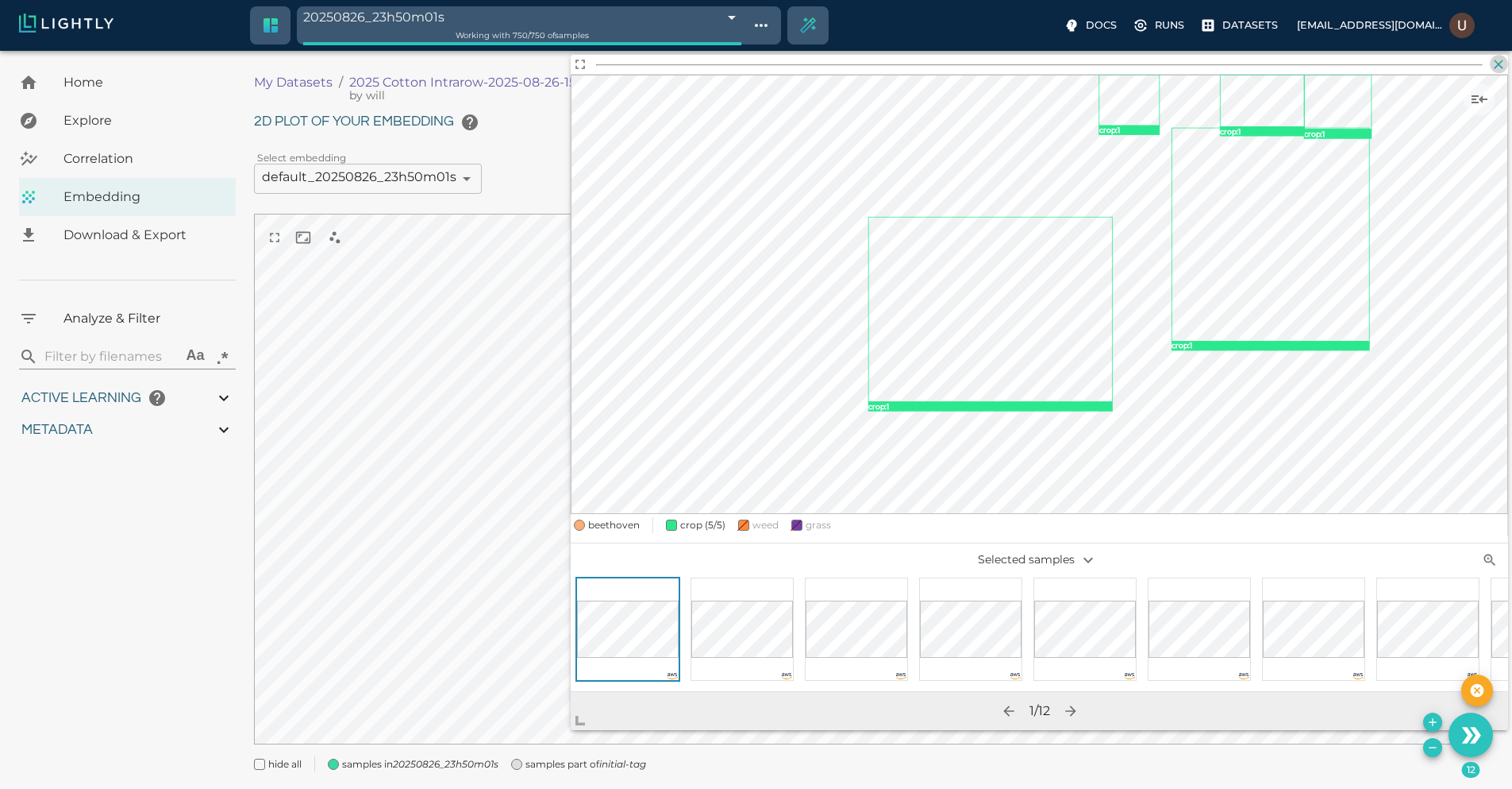
click at [1502, 69] on icon "button" at bounding box center [1499, 64] width 10 height 10
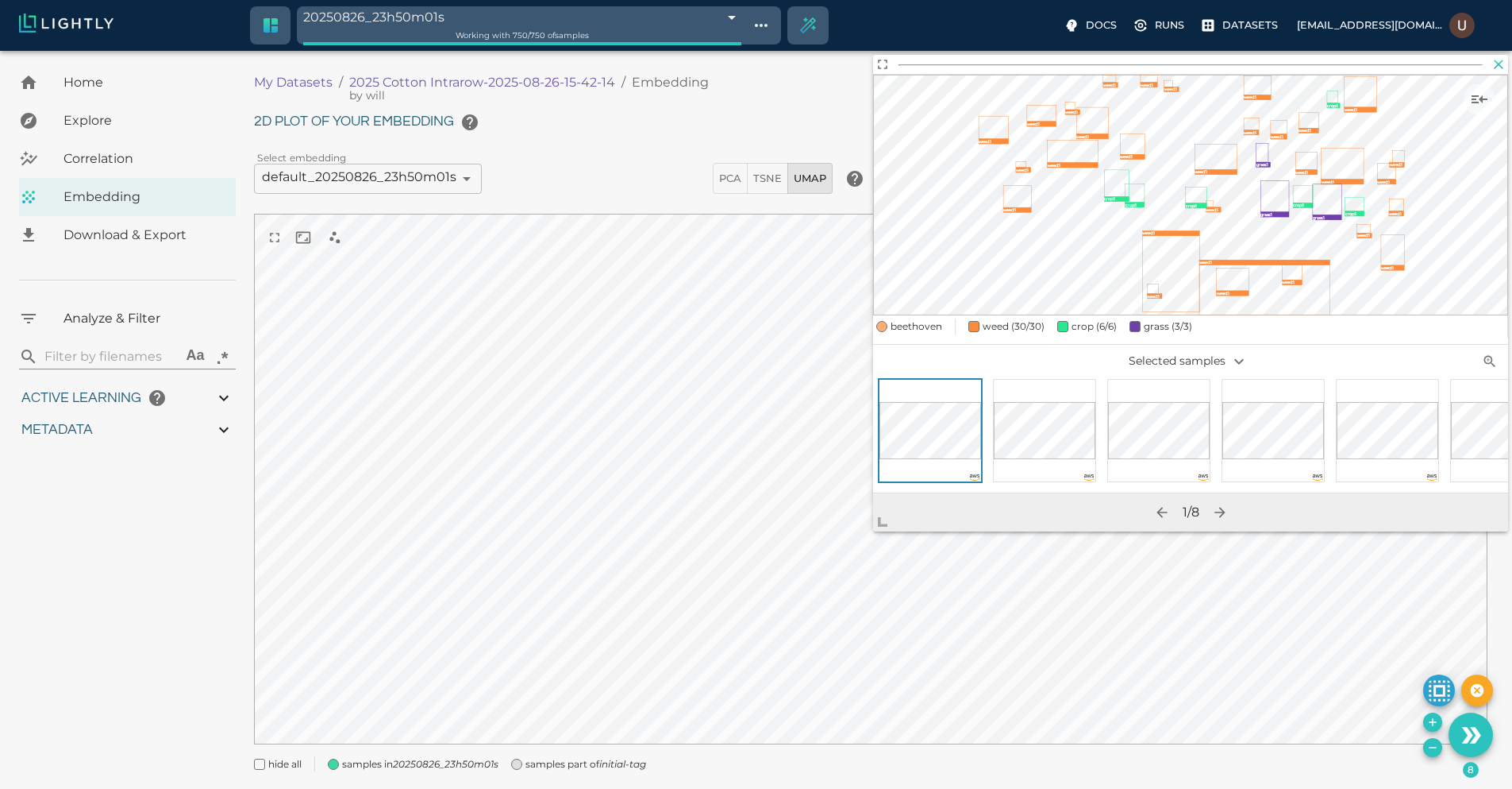
click at [1492, 57] on icon "button" at bounding box center [1498, 64] width 16 height 16
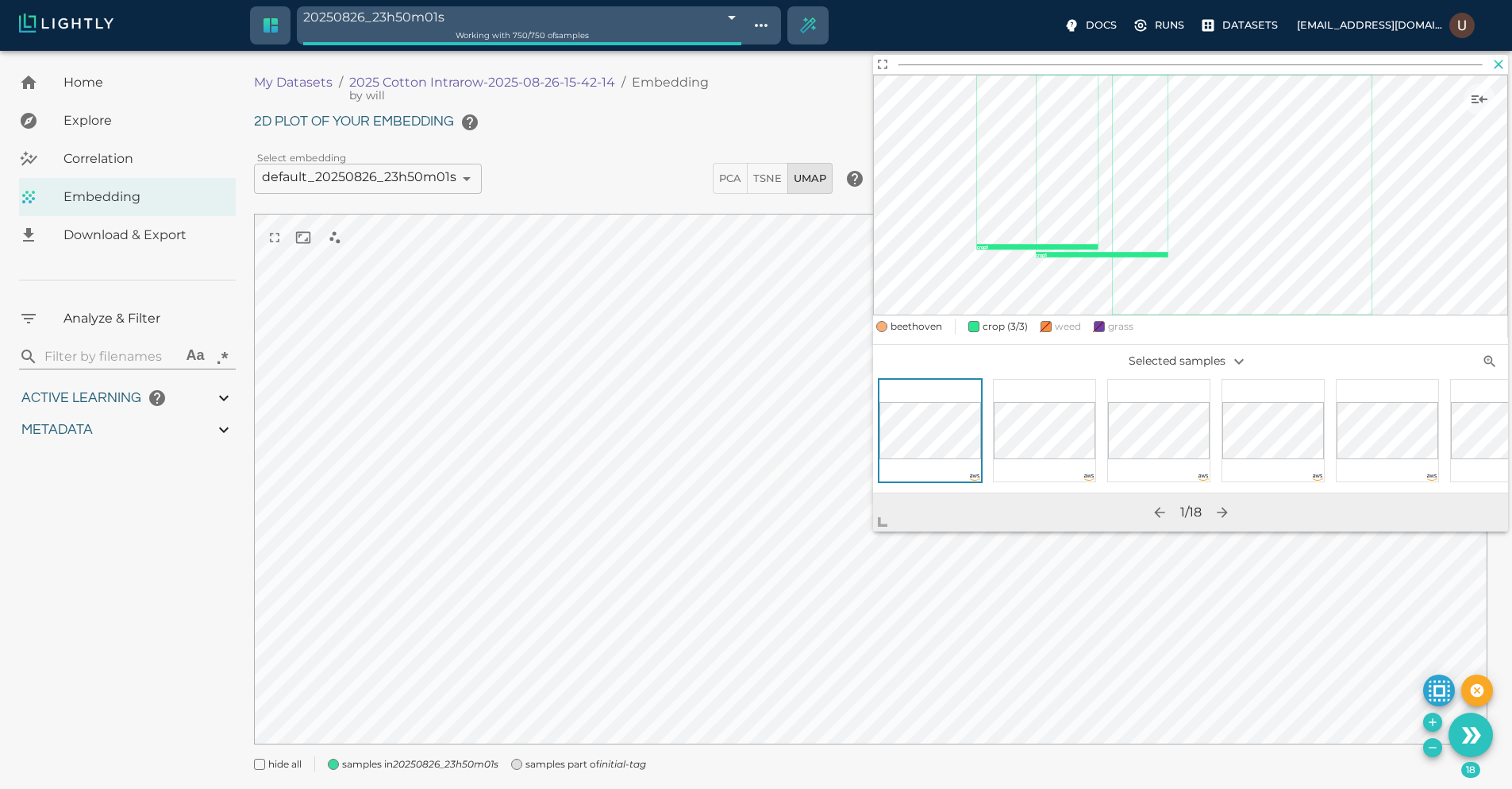
click at [1501, 70] on icon "button" at bounding box center [1498, 64] width 16 height 16
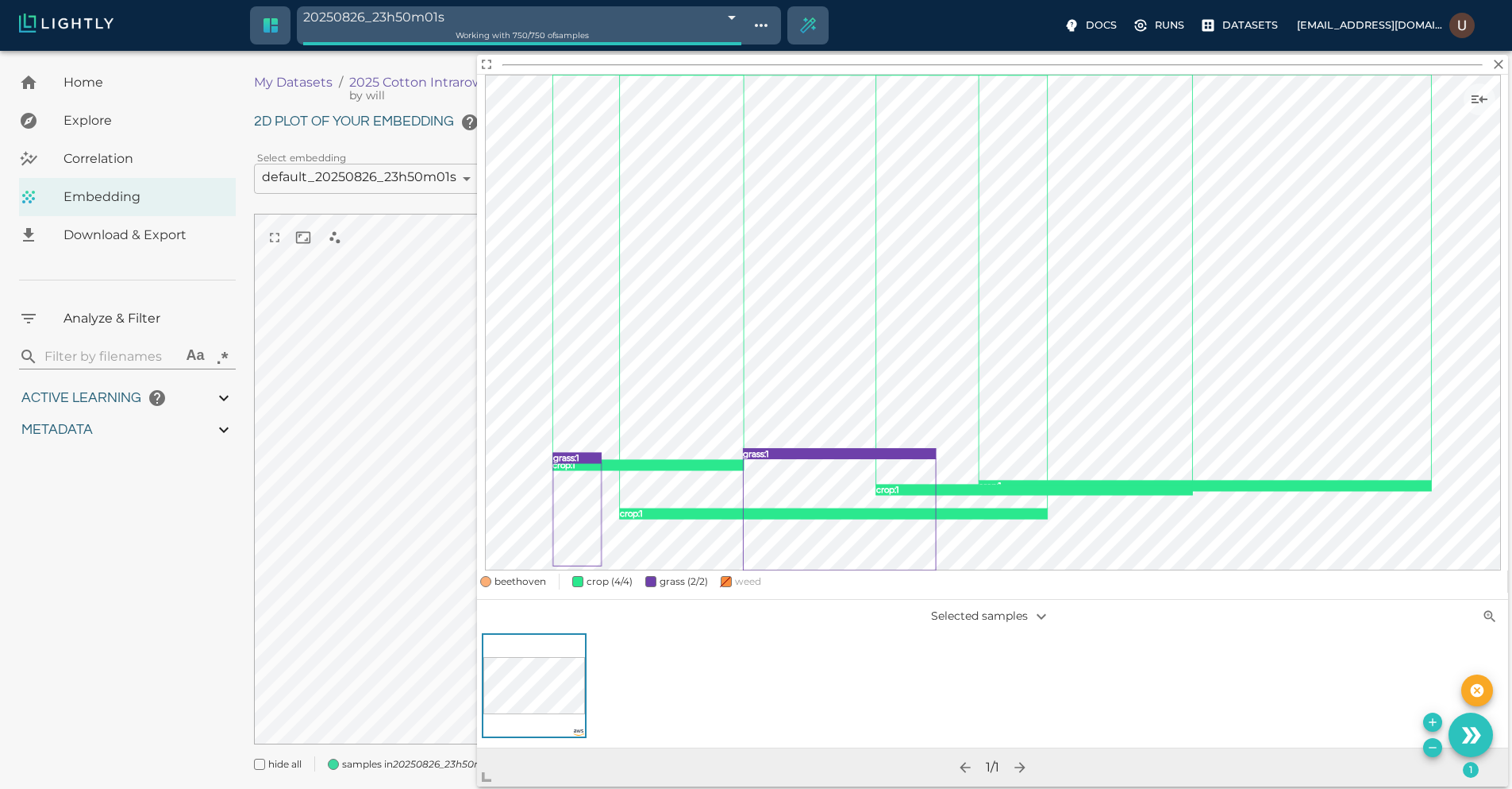
drag, startPoint x: 885, startPoint y: 510, endPoint x: 489, endPoint y: 764, distance: 470.5
click at [489, 764] on span at bounding box center [493, 770] width 32 height 32
click at [1500, 61] on icon "button" at bounding box center [1498, 64] width 16 height 16
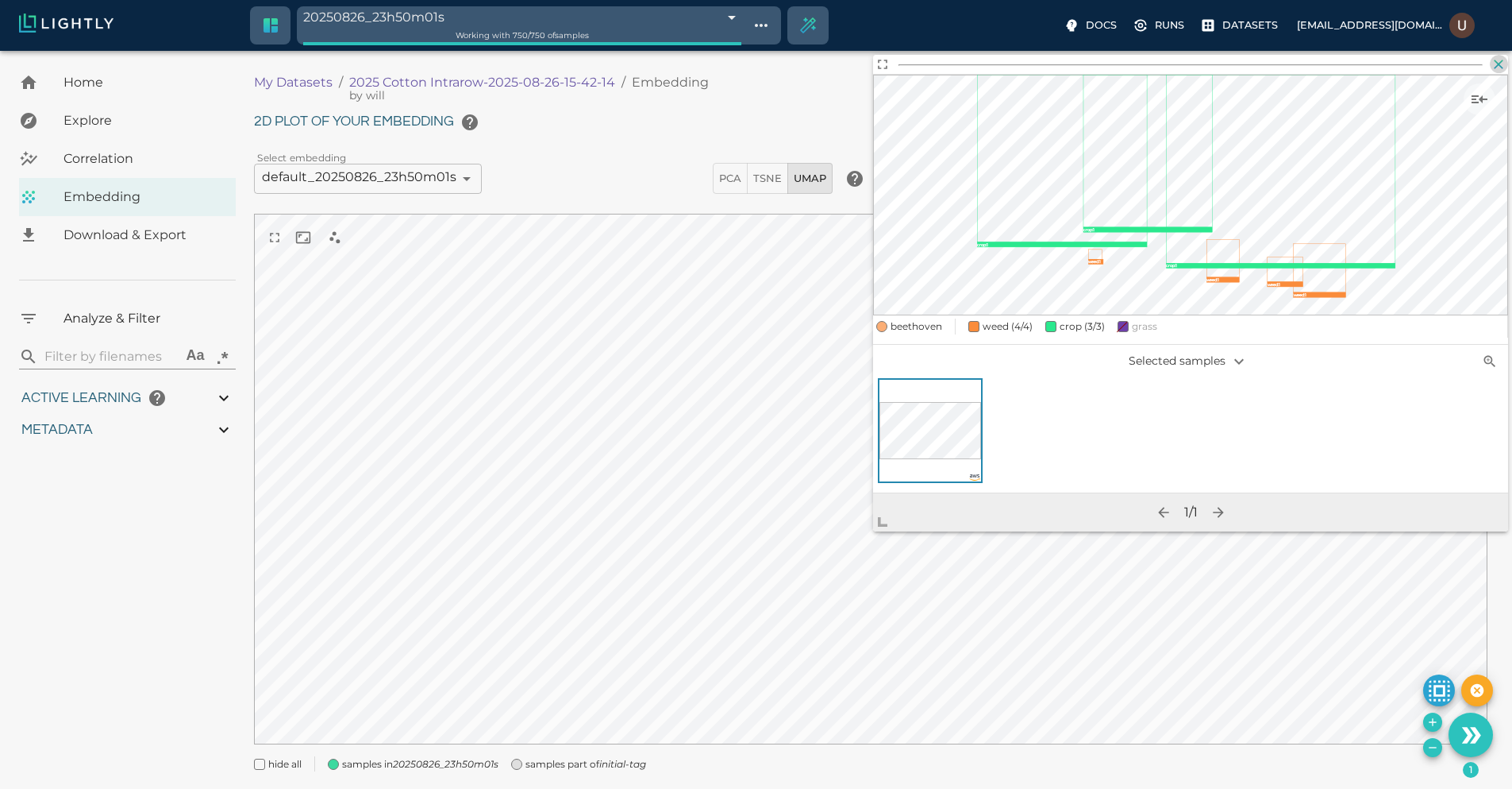
click at [1500, 71] on icon "button" at bounding box center [1498, 64] width 16 height 16
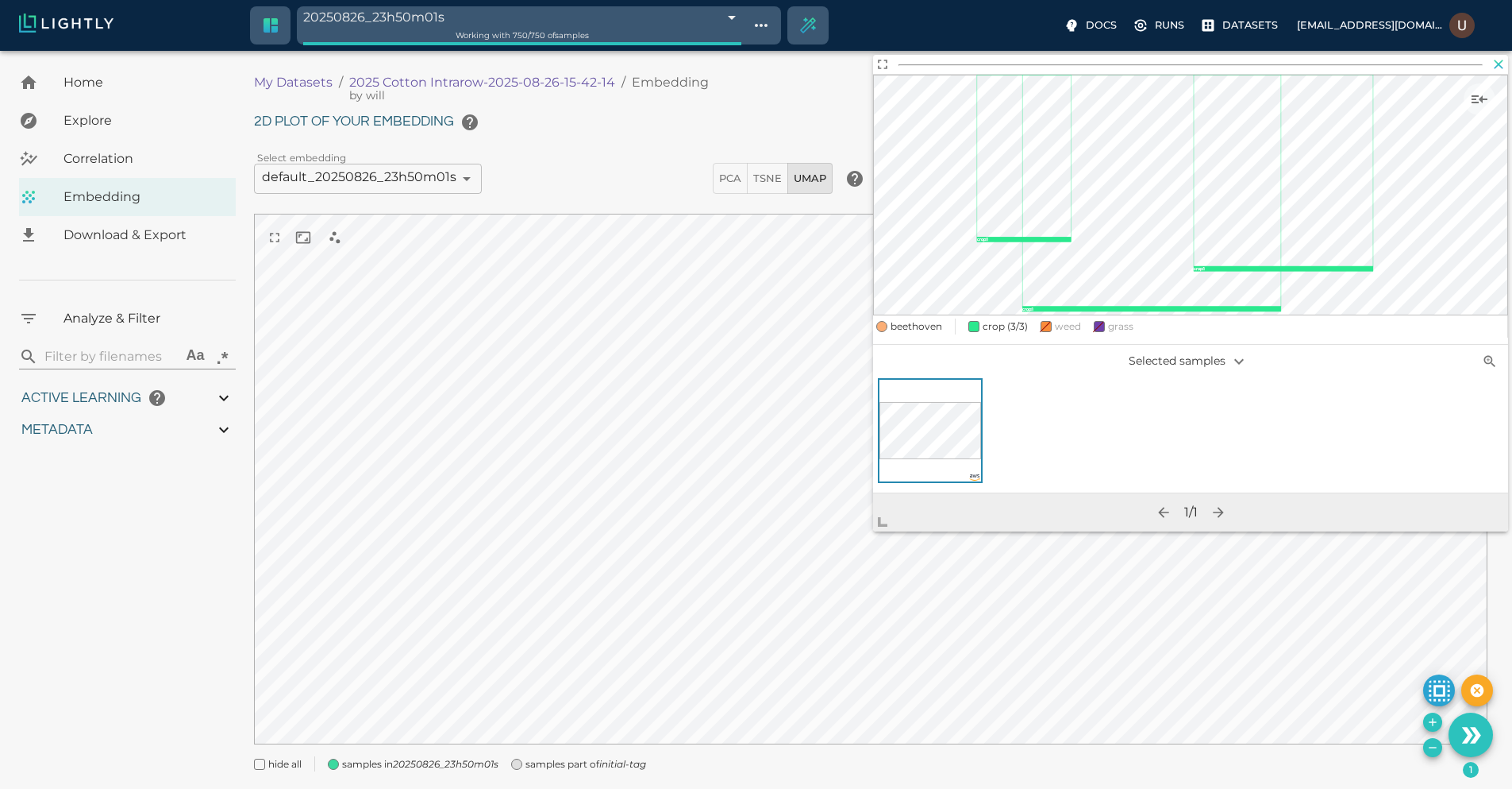
click at [1507, 57] on h2 at bounding box center [1191, 64] width 635 height 19
click at [1499, 60] on icon "button" at bounding box center [1498, 64] width 16 height 16
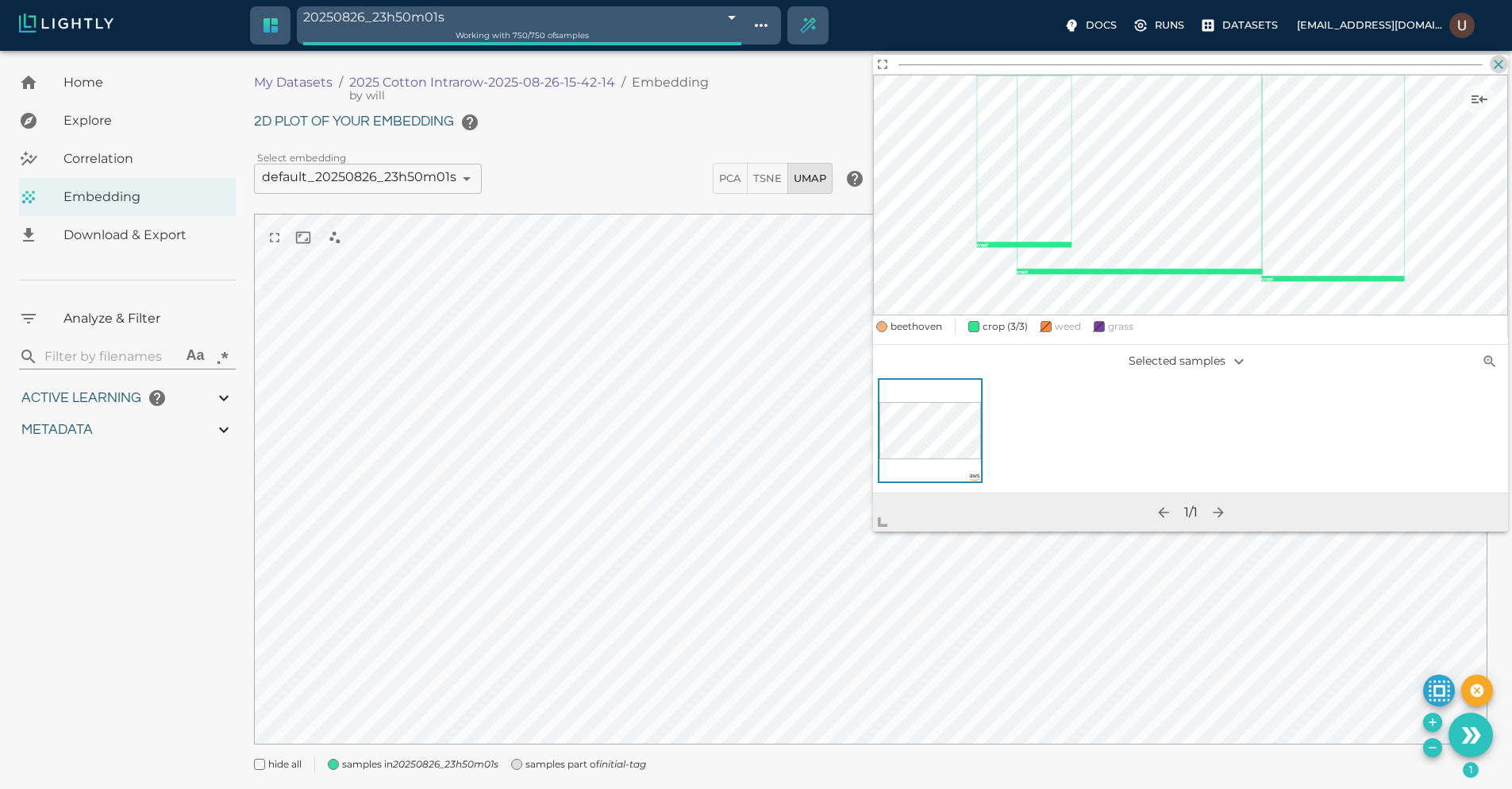
click at [1500, 64] on icon "button" at bounding box center [1498, 64] width 16 height 16
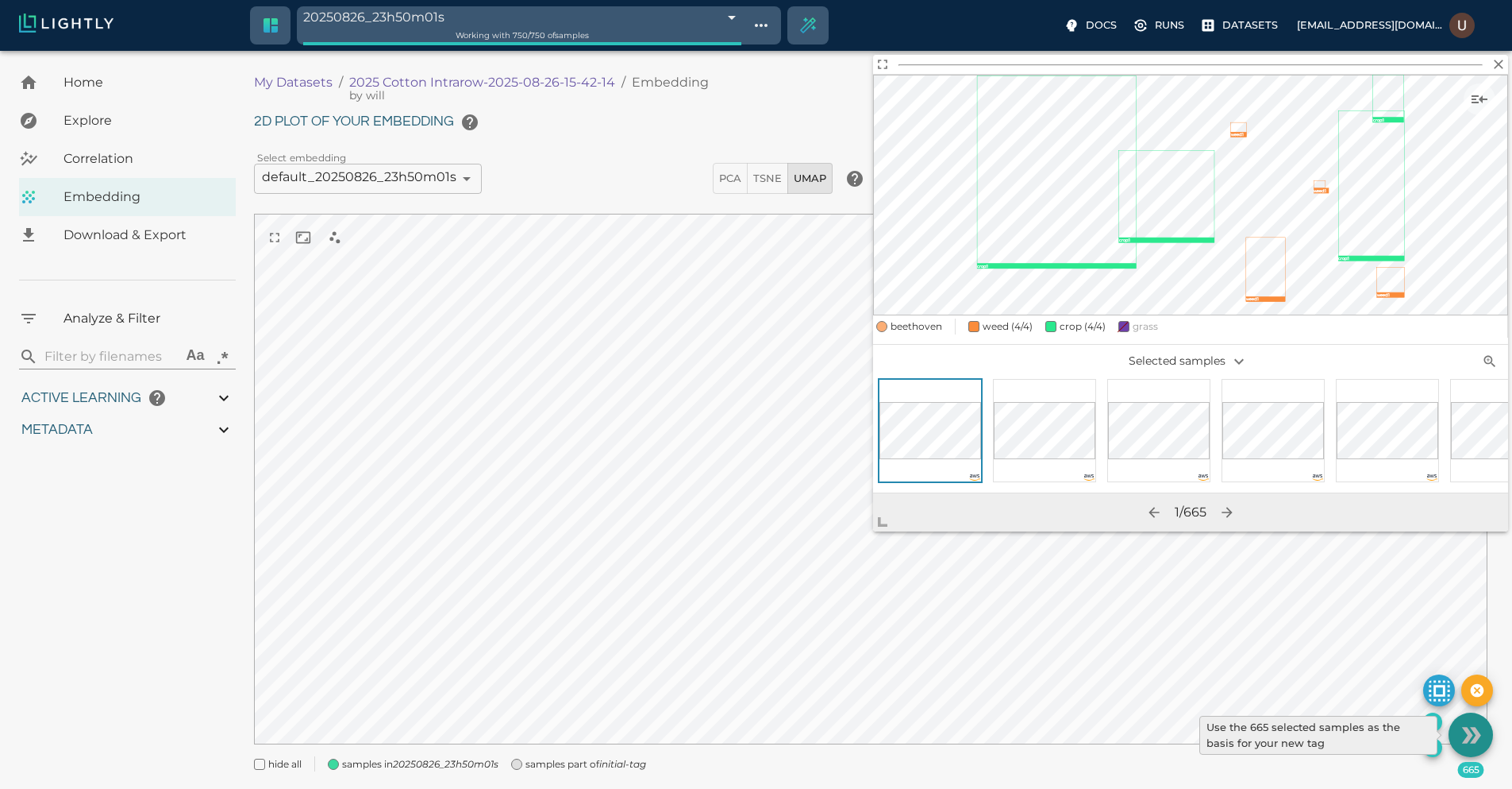
click at [1473, 740] on icon "Use the 665 selected samples as the basis for your new tag" at bounding box center [1476, 734] width 11 height 16
type input "9007199254740991"
type input "0.764096395350332"
type input "3.70109639535033"
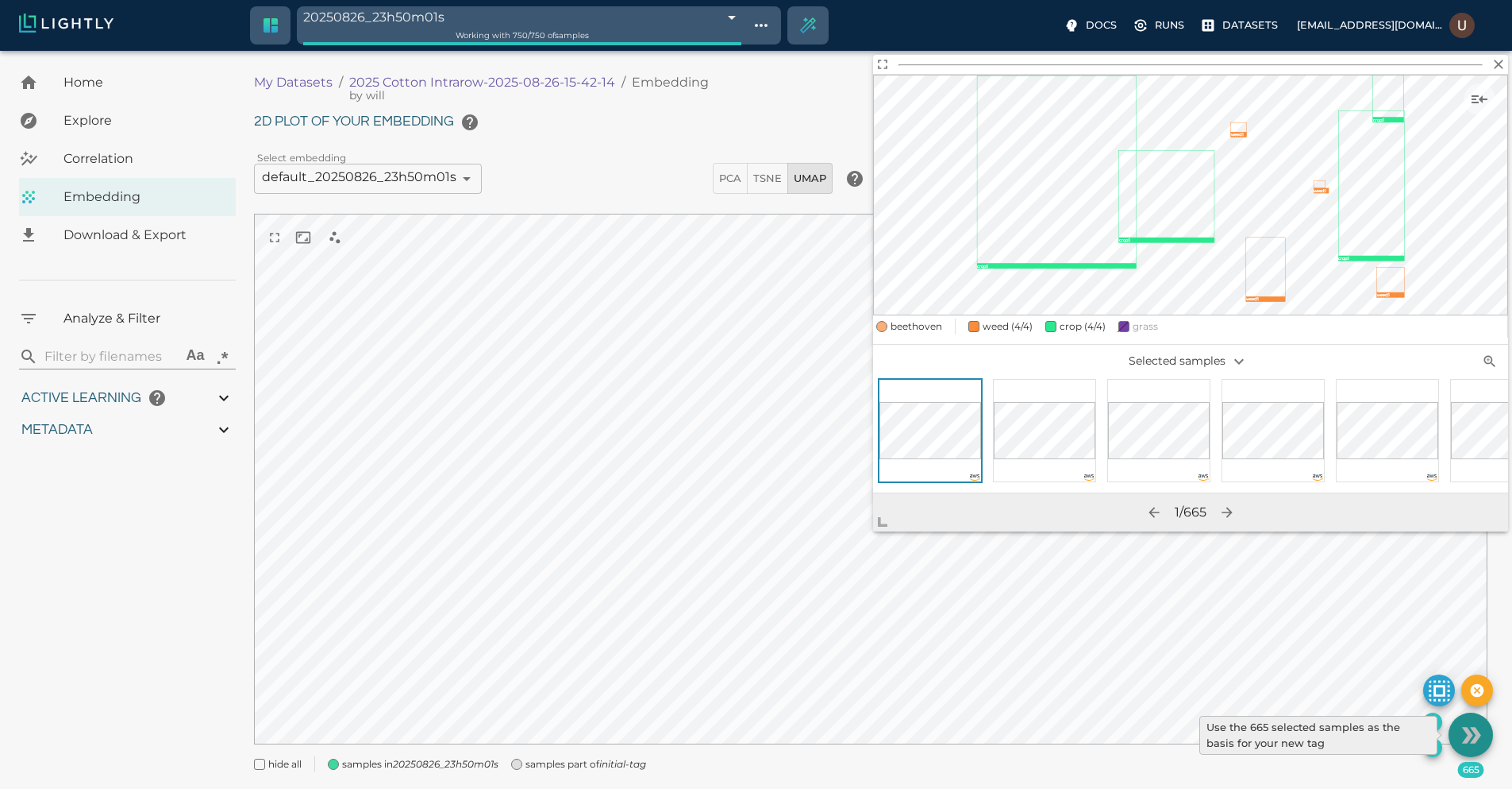
type input "19.8031406402588"
type input "73.9601406402588"
type input "9007199254740991"
type input "0.764096395350332"
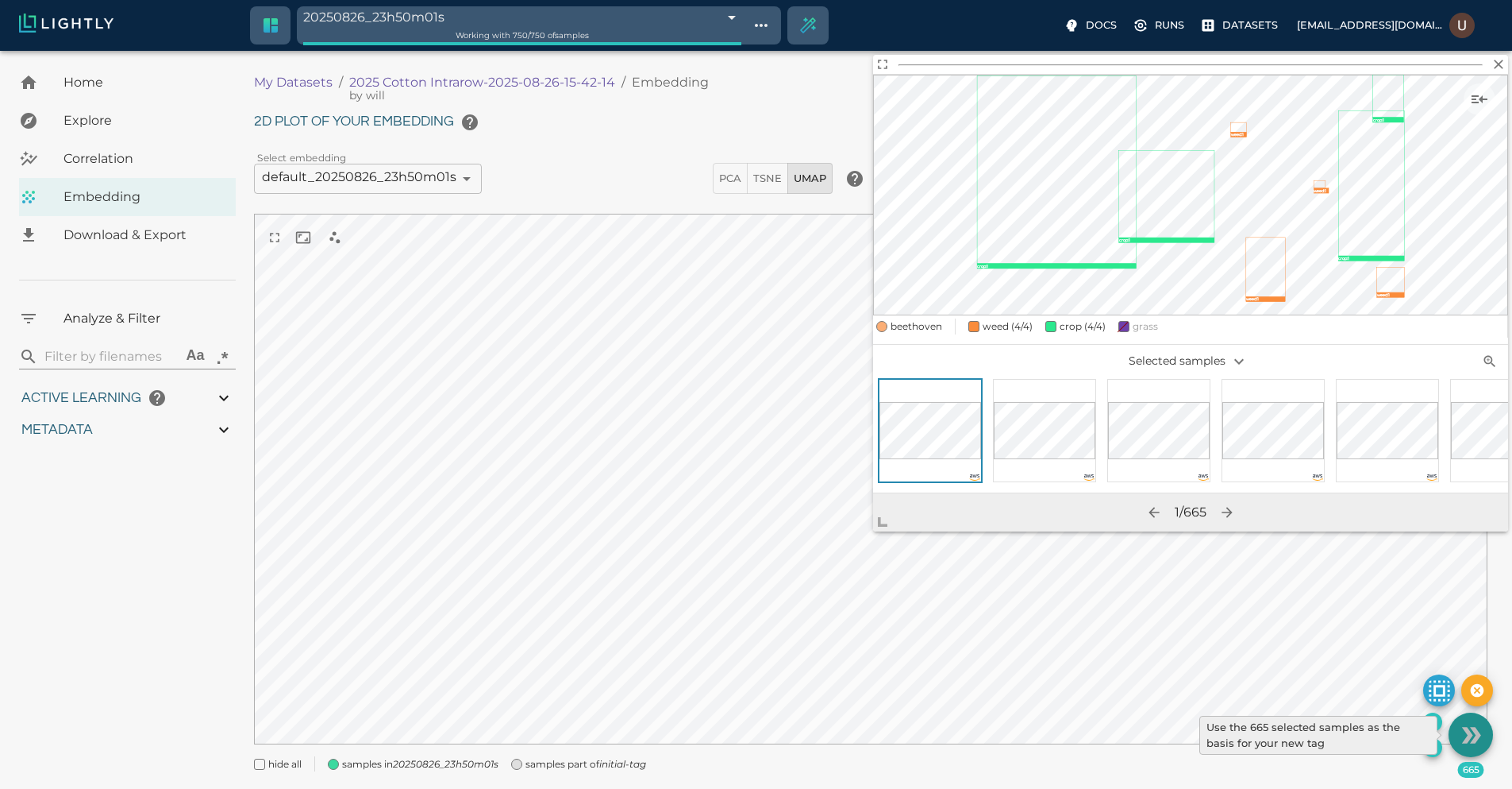
type input "3.70109639535033"
type input "19.8031406402588"
type input "73.9601406402588"
type input "0.764096395350332"
type input "3.70109639535033"
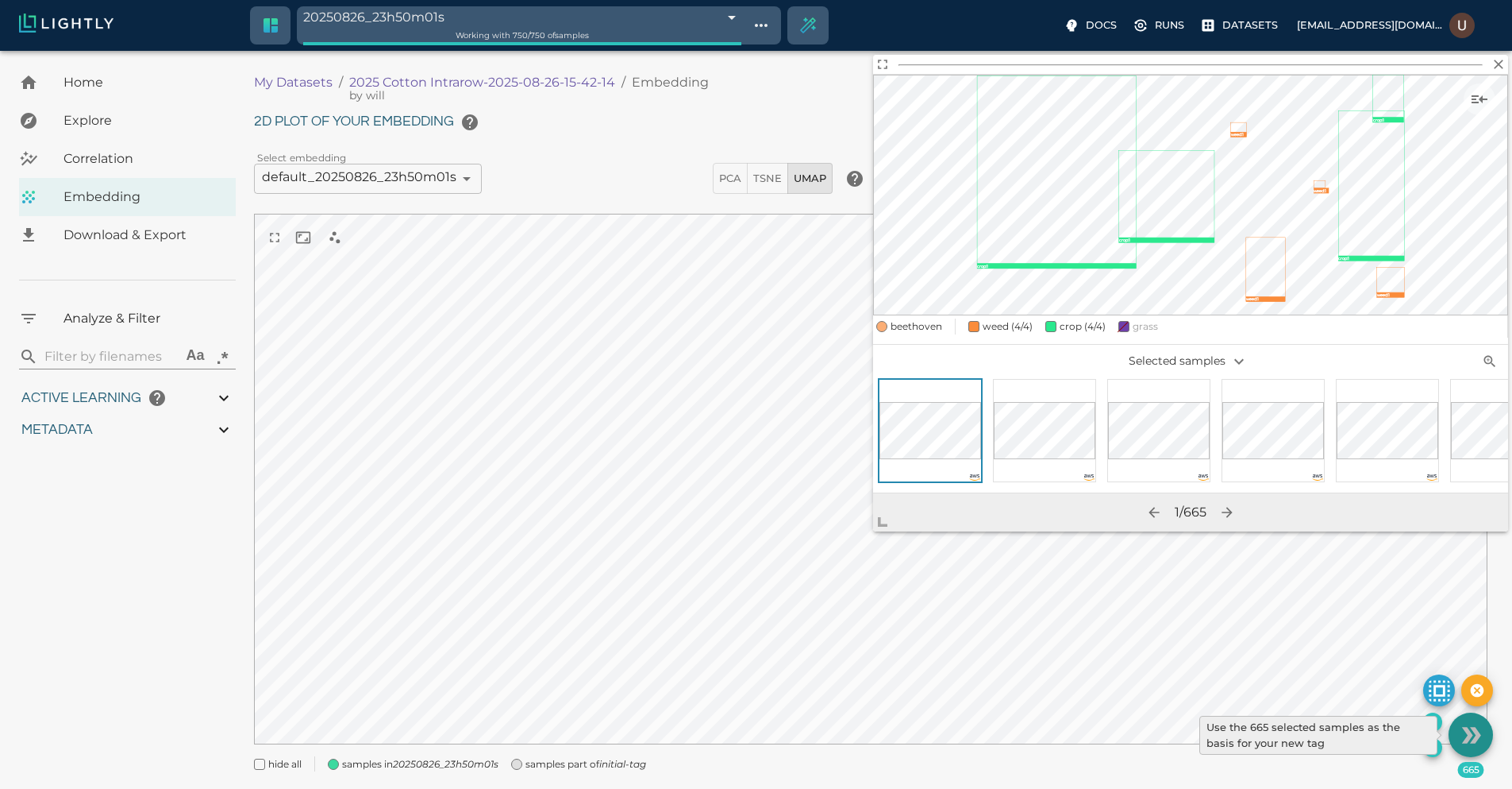
type input "19.8031406402588"
type input "73.9601406402588"
type input "0.764096395350332"
type input "3.70109639535033"
type input "19.8031406402588"
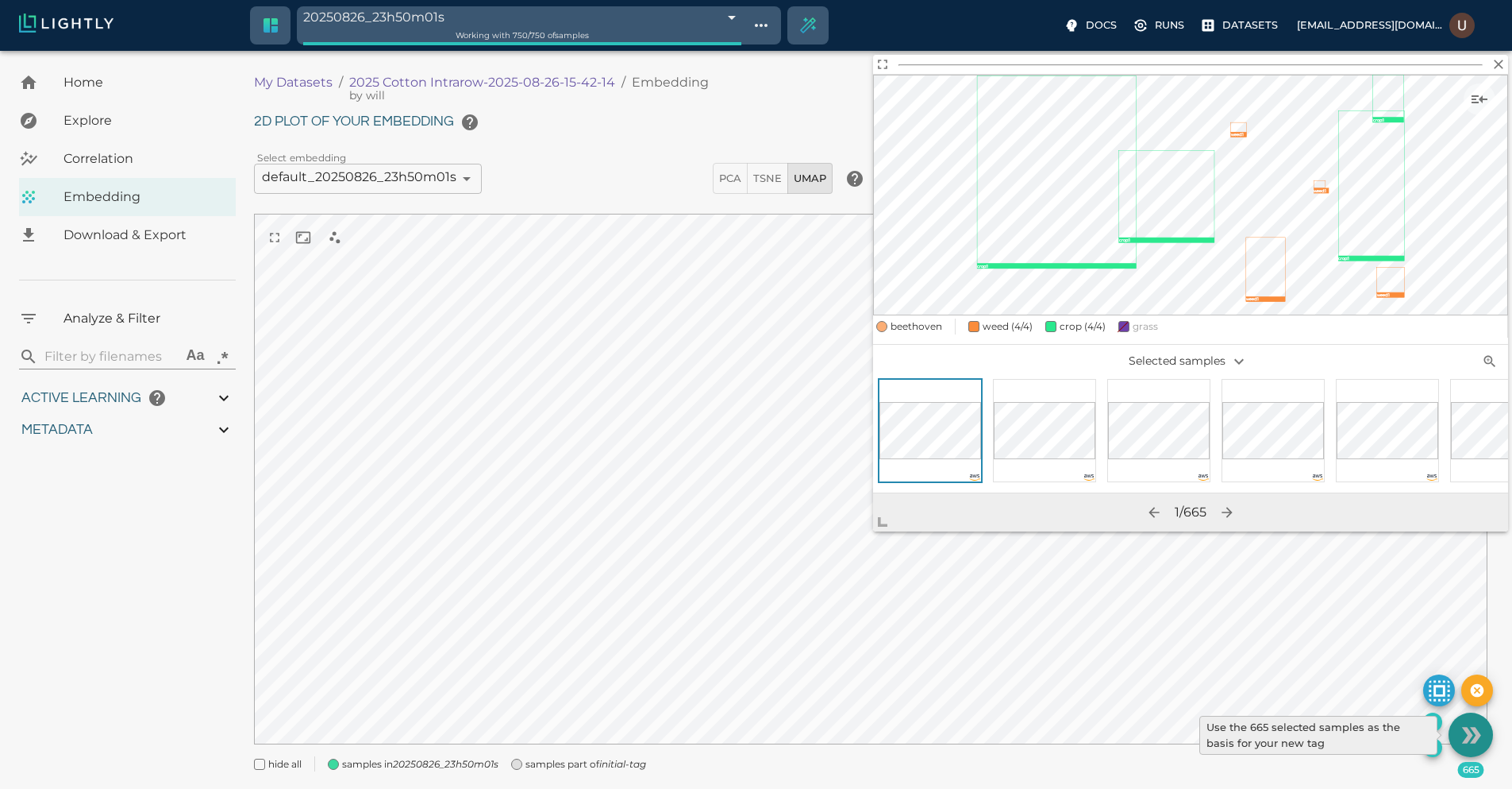
type input "73.9601406402588"
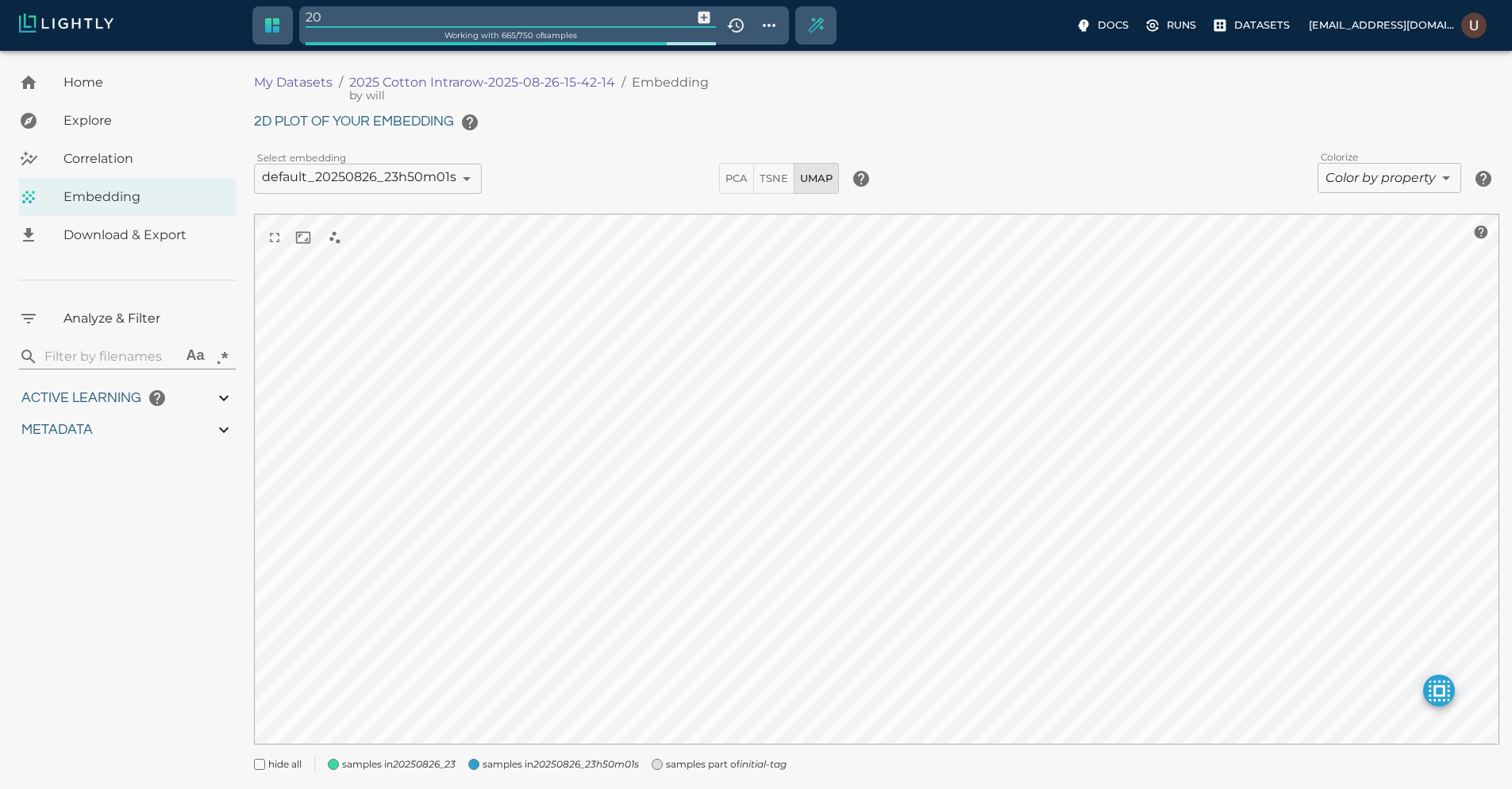
type input "2"
type input "selection1"
type input "0.764096395350332"
type input "3.70109639535033"
type input "19.8031406402588"
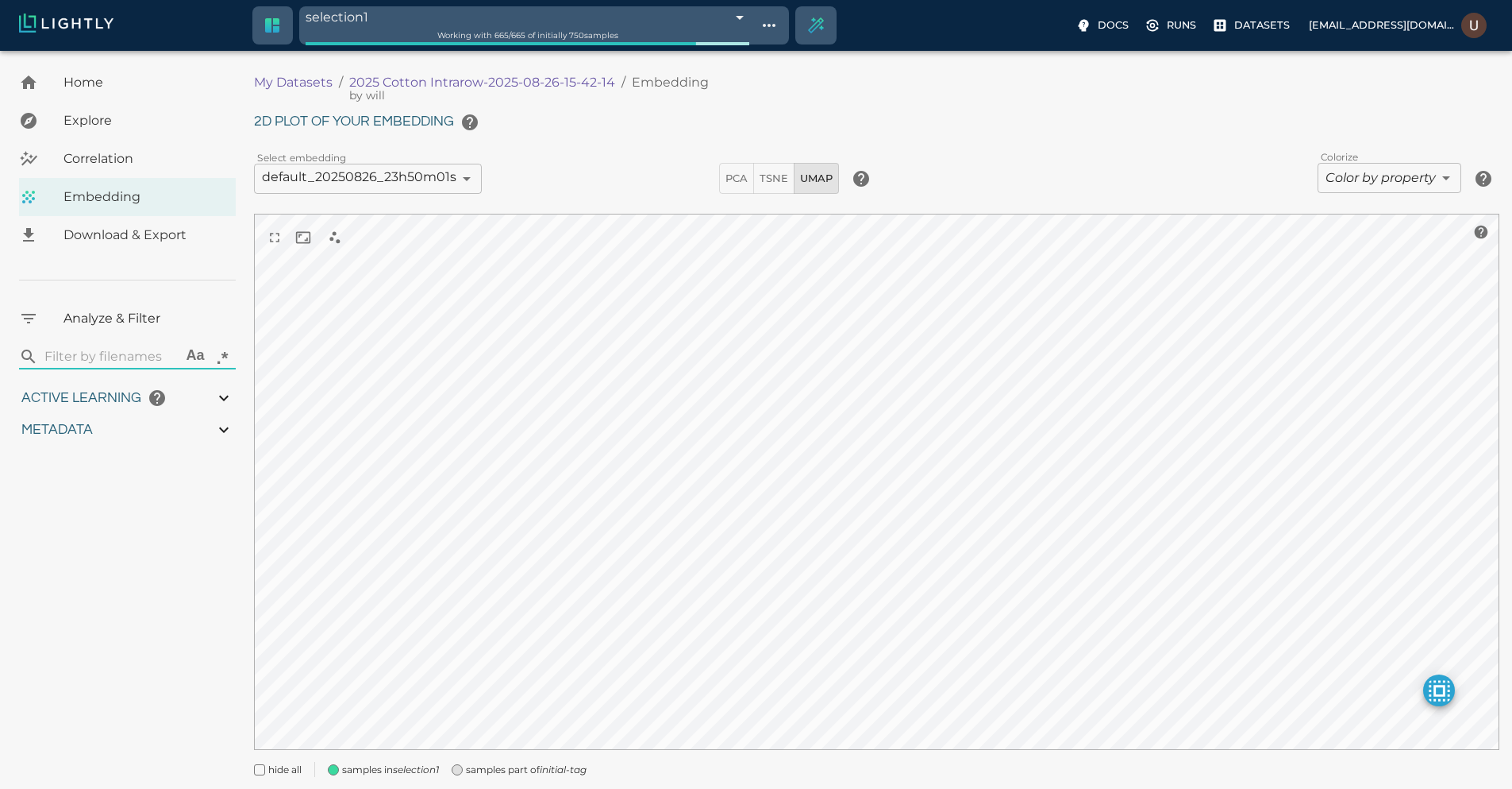
type input "73.9601406402588"
type input "0.764096395350332"
type input "3.70109639535033"
type input "19.8031406402588"
type input "73.9601406402588"
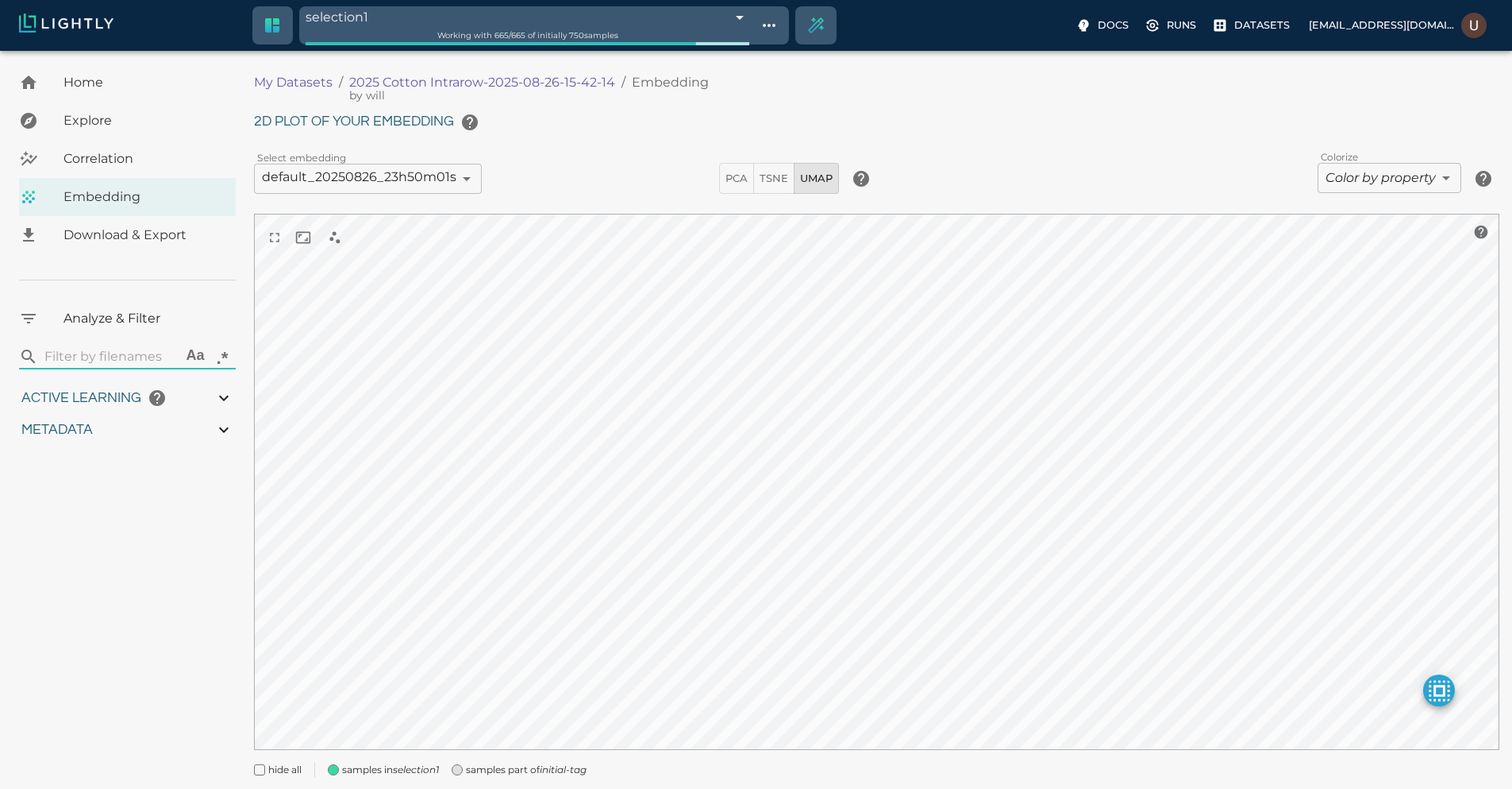
click at [101, 226] on span "Download & Export" at bounding box center [143, 235] width 160 height 19
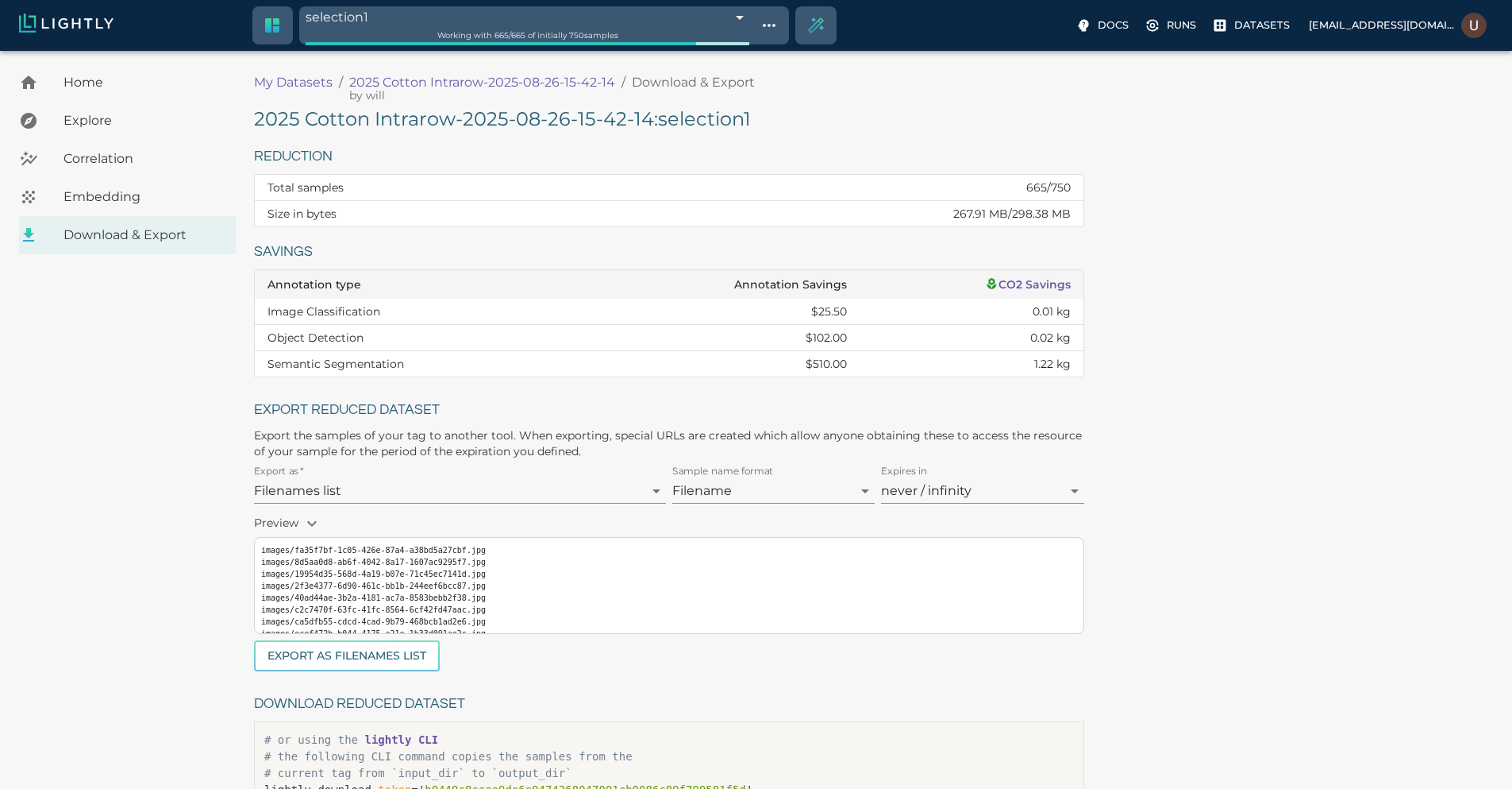
click at [445, 115] on h5 "2025 Cotton Intrarow-2025-08-26-15-42-14 : selection1" at bounding box center [669, 119] width 830 height 25
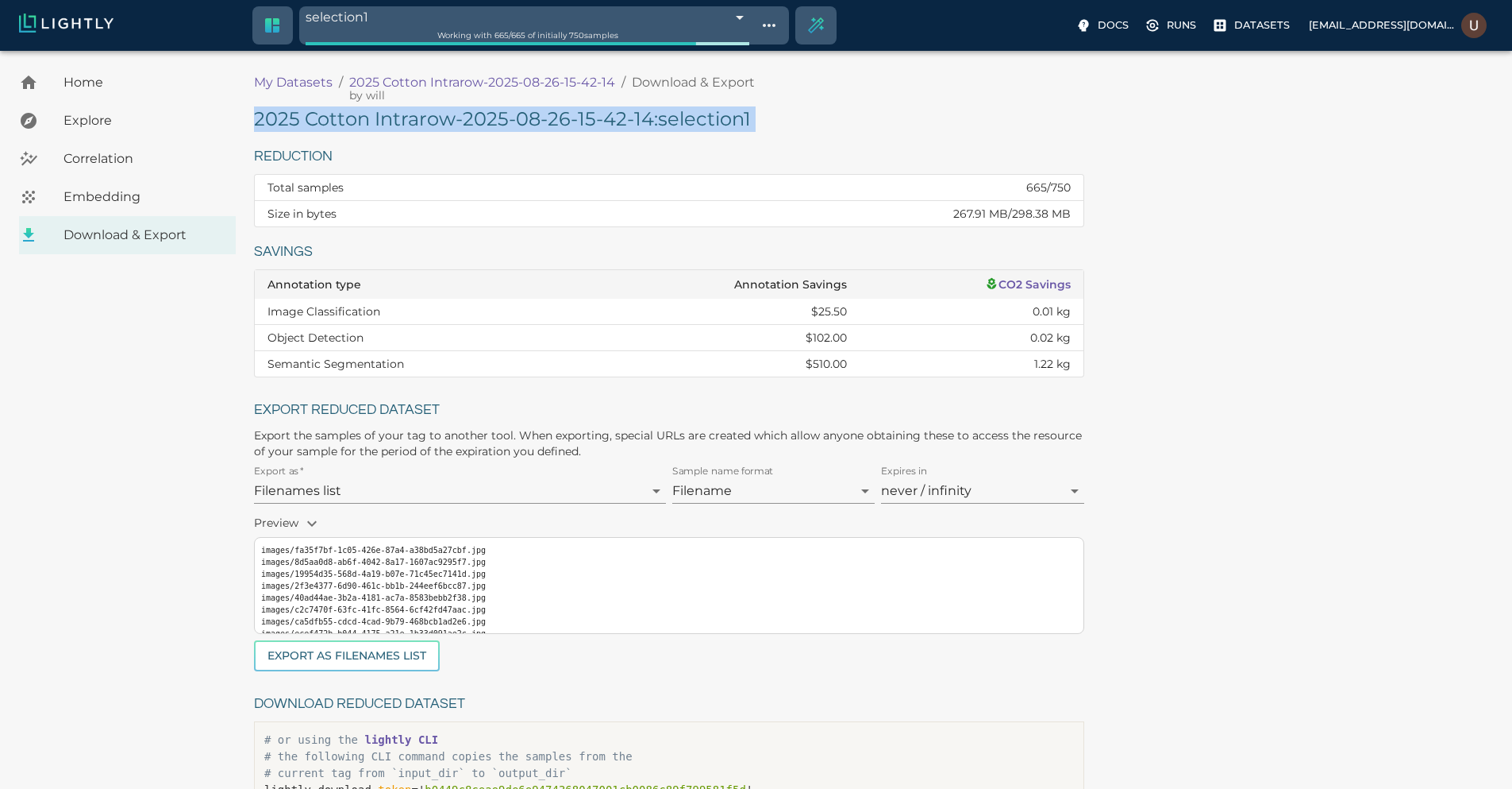
click at [445, 115] on h5 "2025 Cotton Intrarow-2025-08-26-15-42-14 : selection1" at bounding box center [669, 119] width 830 height 25
copy h5 "2025 Cotton Intrarow-2025-08-26-15-42-14 : selection1"
